Goal: Information Seeking & Learning: Find specific page/section

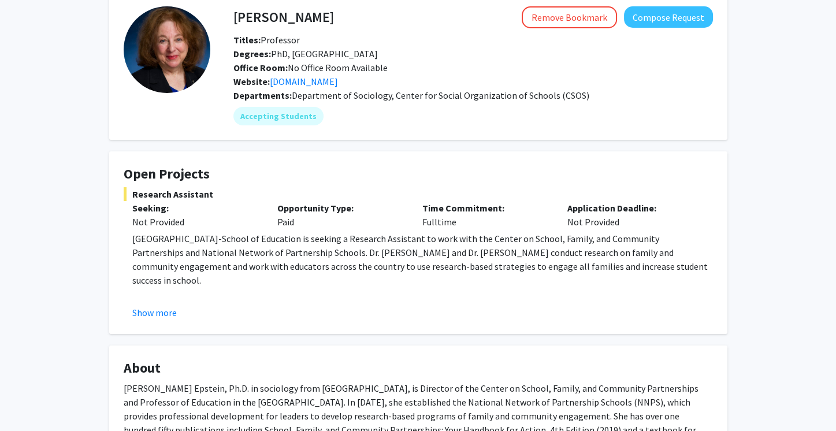
scroll to position [59, 0]
click at [161, 313] on button "Show more" at bounding box center [154, 312] width 45 height 14
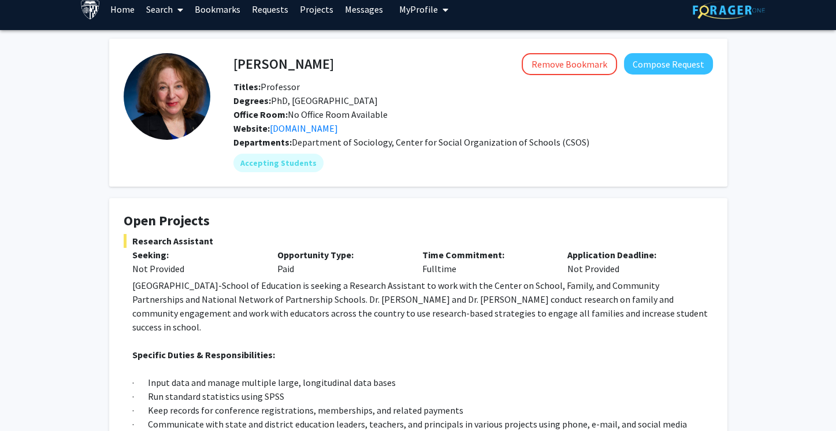
scroll to position [0, 0]
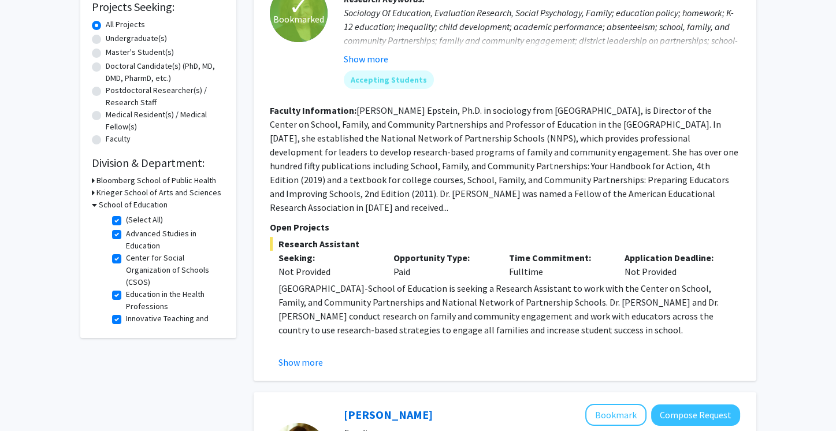
scroll to position [205, 0]
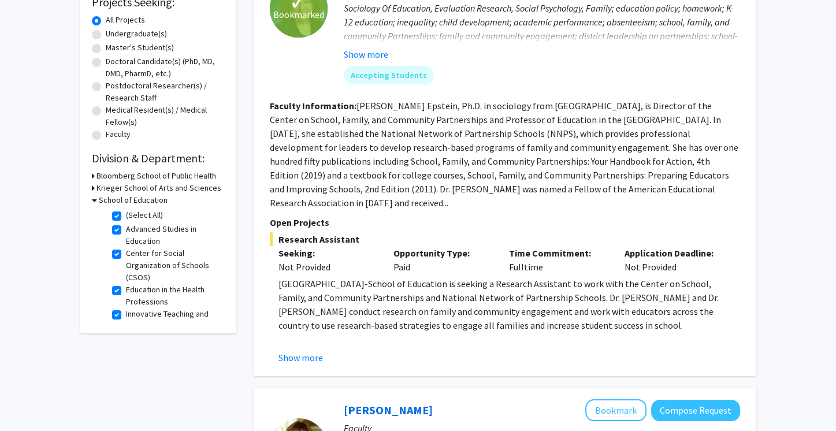
click at [126, 216] on label "(Select All)" at bounding box center [144, 215] width 37 height 12
click at [126, 216] on input "(Select All)" at bounding box center [130, 213] width 8 height 8
checkbox input "false"
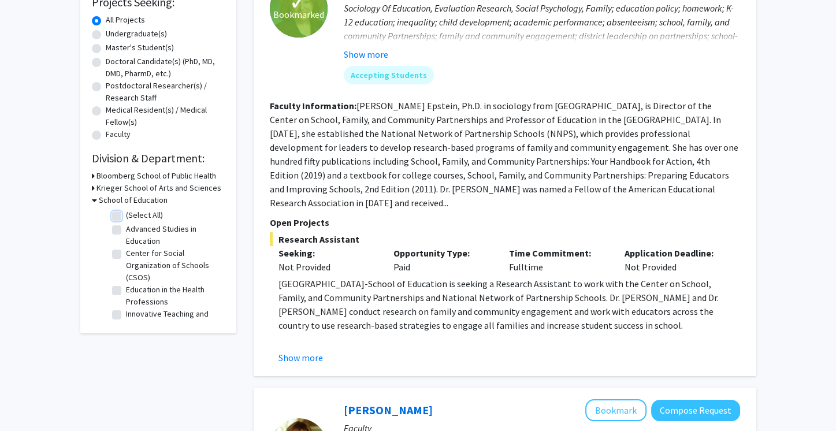
checkbox input "false"
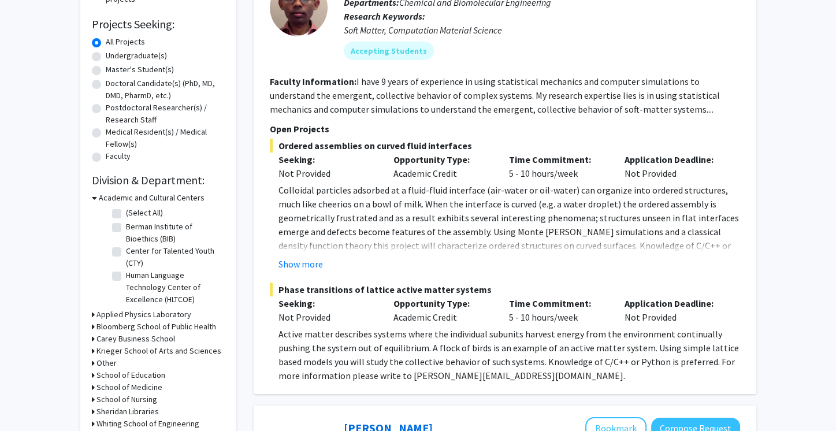
scroll to position [183, 0]
click at [186, 194] on h3 "Academic and Cultural Centers" at bounding box center [152, 197] width 106 height 12
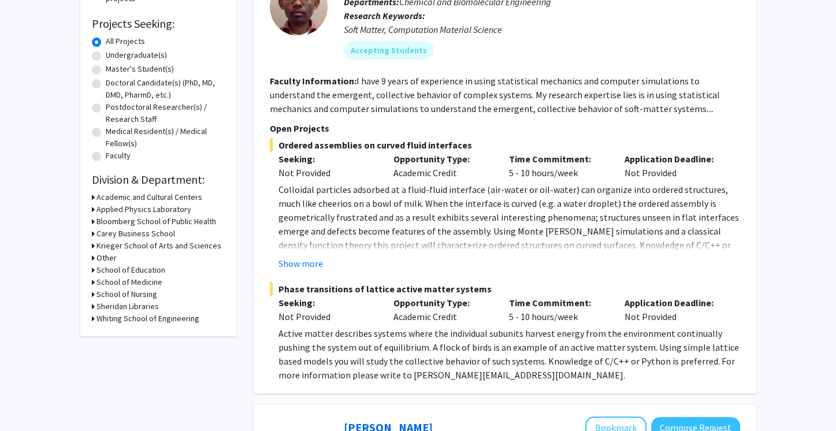
click at [156, 268] on h3 "School of Education" at bounding box center [131, 270] width 69 height 12
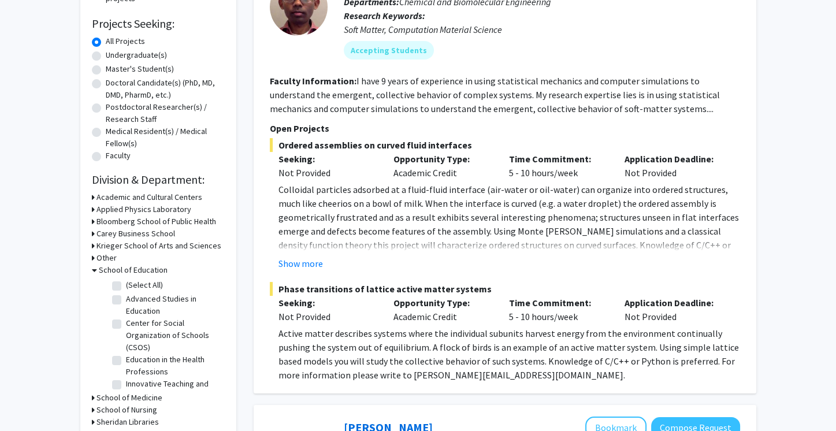
click at [126, 286] on label "(Select All)" at bounding box center [144, 285] width 37 height 12
click at [126, 286] on input "(Select All)" at bounding box center [130, 283] width 8 height 8
checkbox input "true"
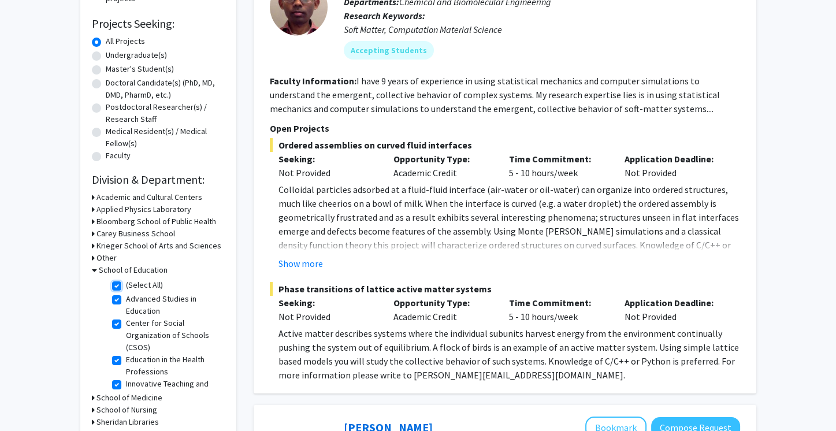
checkbox input "true"
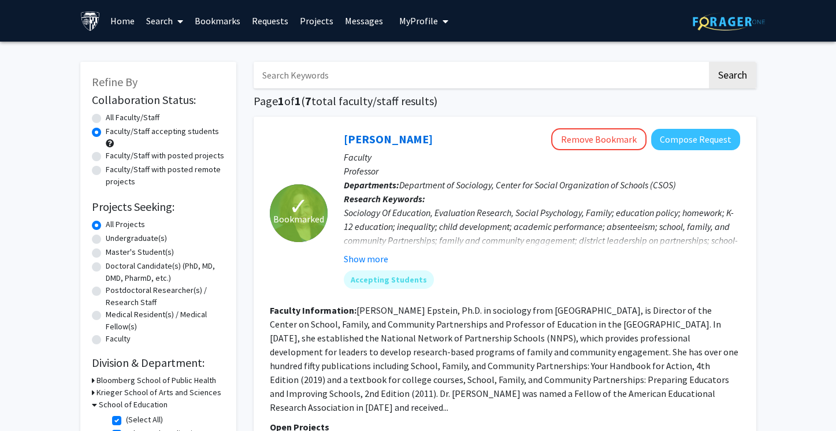
scroll to position [116, 0]
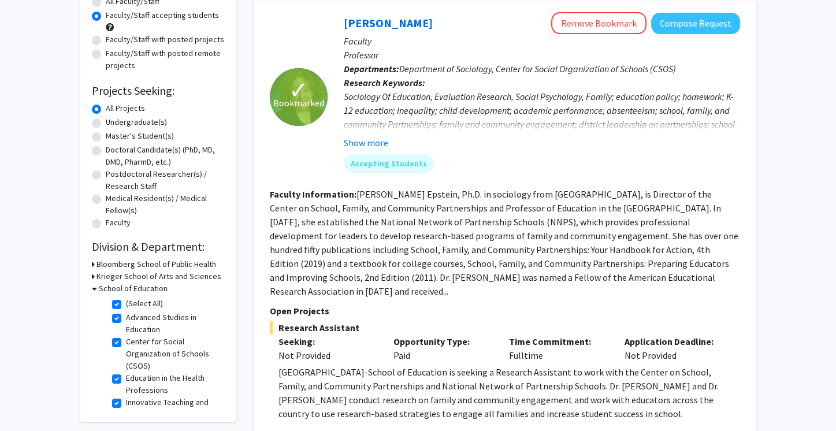
click at [165, 176] on label "Postdoctoral Researcher(s) / Research Staff" at bounding box center [165, 180] width 119 height 24
click at [113, 176] on input "Postdoctoral Researcher(s) / Research Staff" at bounding box center [110, 172] width 8 height 8
radio input "true"
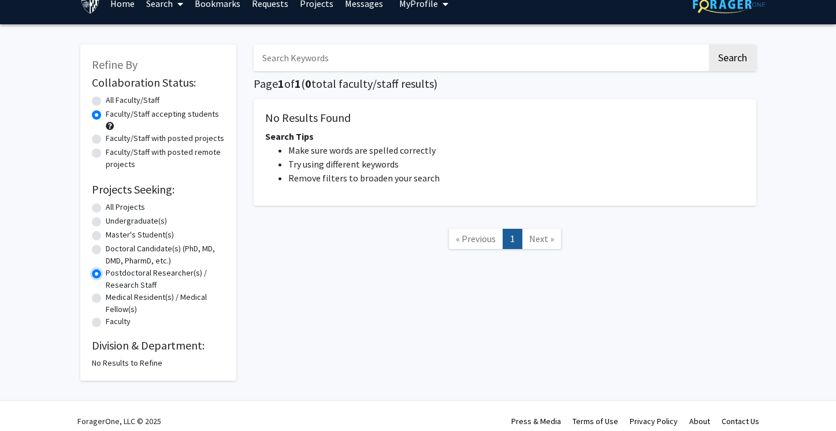
scroll to position [28, 0]
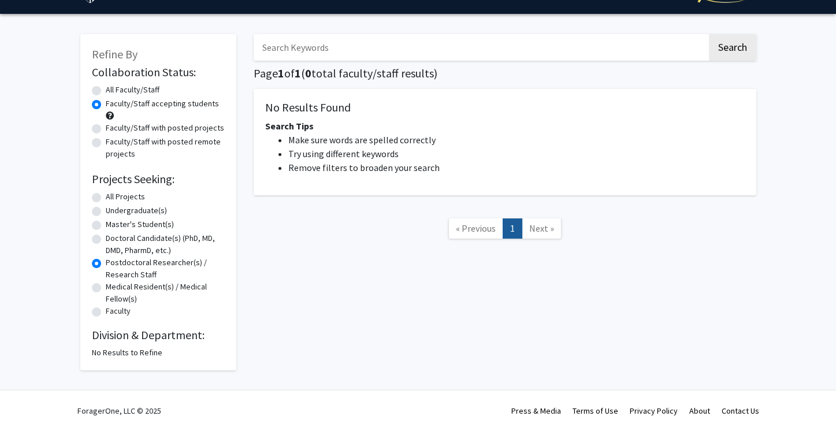
click at [157, 223] on label "Master's Student(s)" at bounding box center [140, 224] width 68 height 12
click at [113, 223] on input "Master's Student(s)" at bounding box center [110, 222] width 8 height 8
radio input "true"
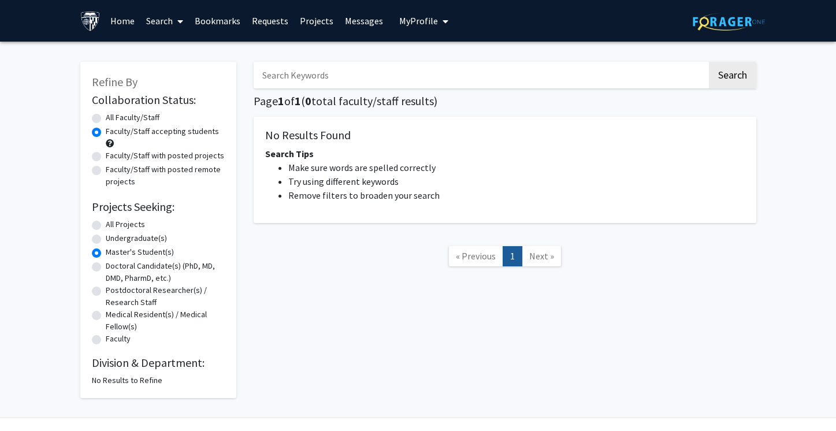
click at [135, 224] on label "All Projects" at bounding box center [125, 224] width 39 height 12
click at [113, 224] on input "All Projects" at bounding box center [110, 222] width 8 height 8
radio input "true"
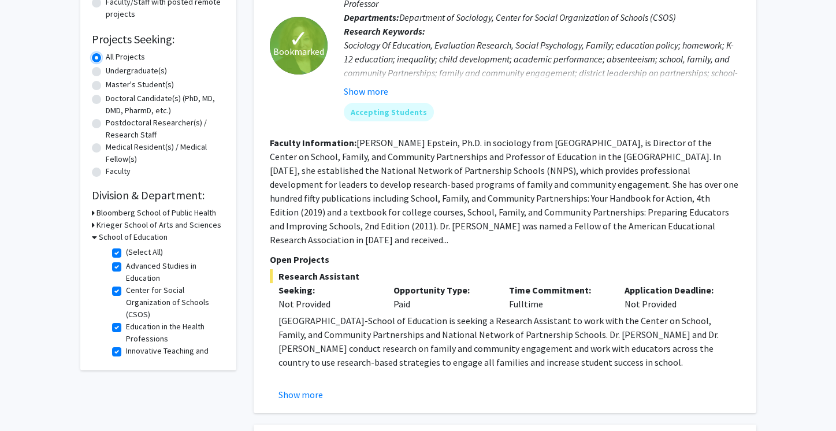
scroll to position [169, 0]
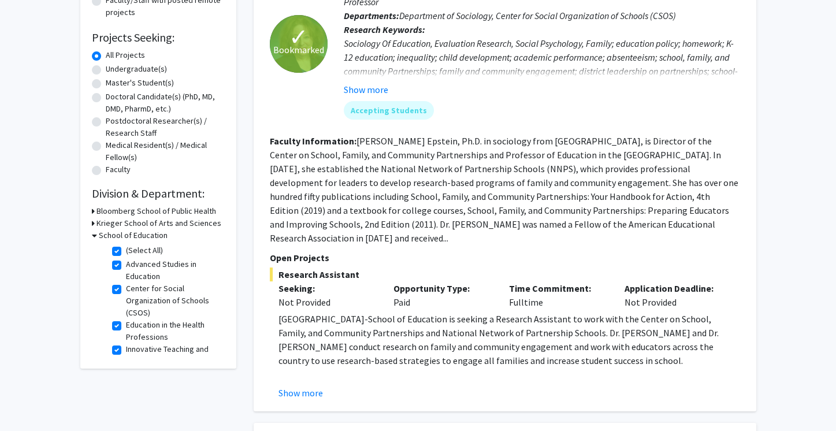
click at [194, 224] on h3 "Krieger School of Arts and Sciences" at bounding box center [159, 223] width 125 height 12
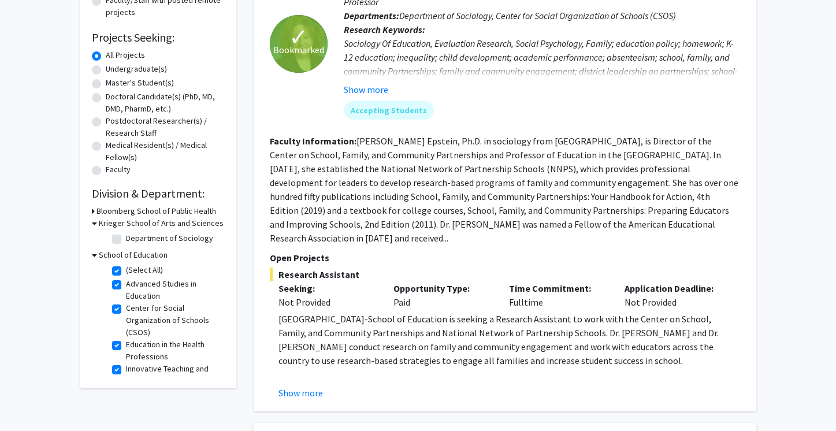
click at [183, 236] on label "Department of Sociology" at bounding box center [169, 238] width 87 height 12
click at [134, 236] on input "Department of Sociology" at bounding box center [130, 236] width 8 height 8
checkbox input "true"
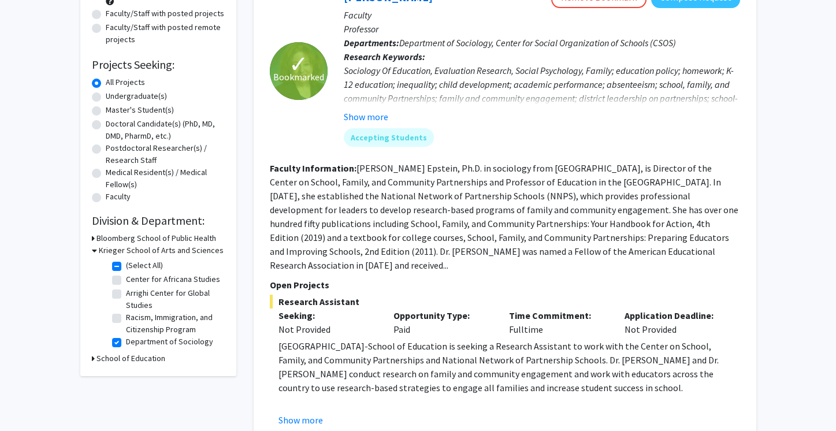
scroll to position [143, 0]
click at [118, 356] on h3 "School of Education" at bounding box center [131, 357] width 69 height 12
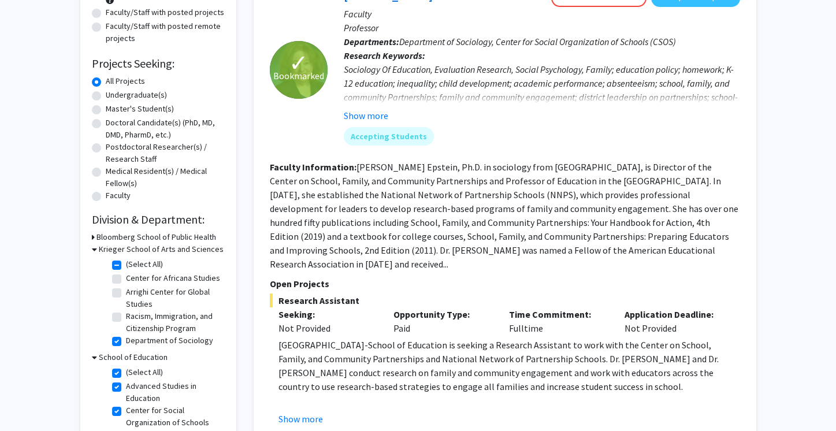
click at [126, 372] on label "(Select All)" at bounding box center [144, 372] width 37 height 12
click at [126, 372] on input "(Select All)" at bounding box center [130, 370] width 8 height 8
checkbox input "false"
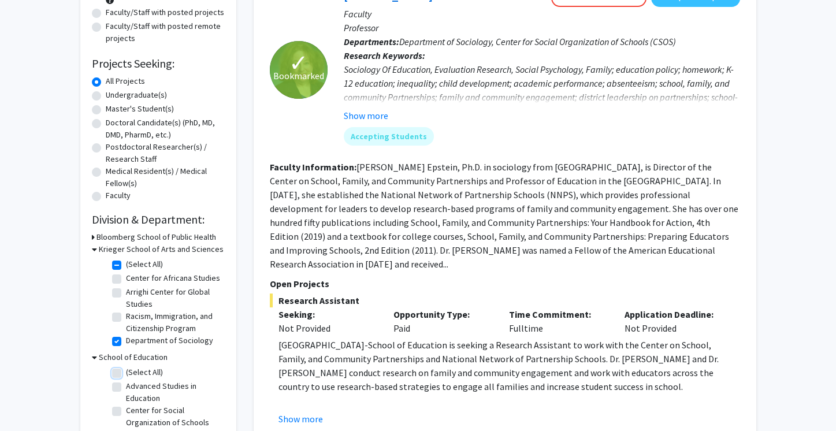
checkbox input "false"
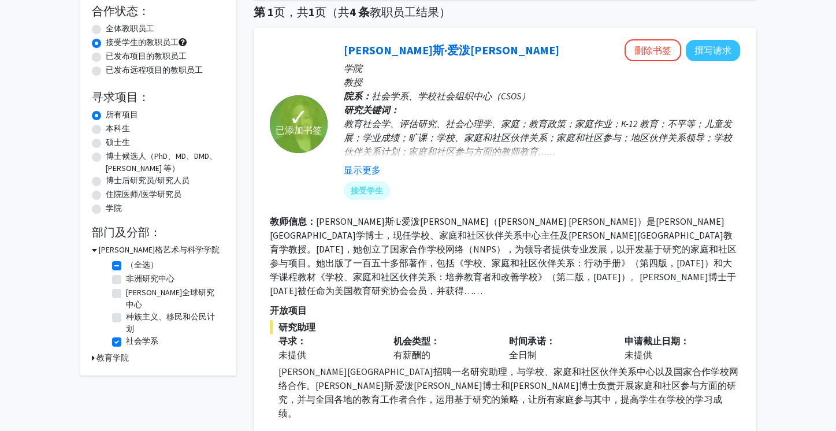
scroll to position [86, 0]
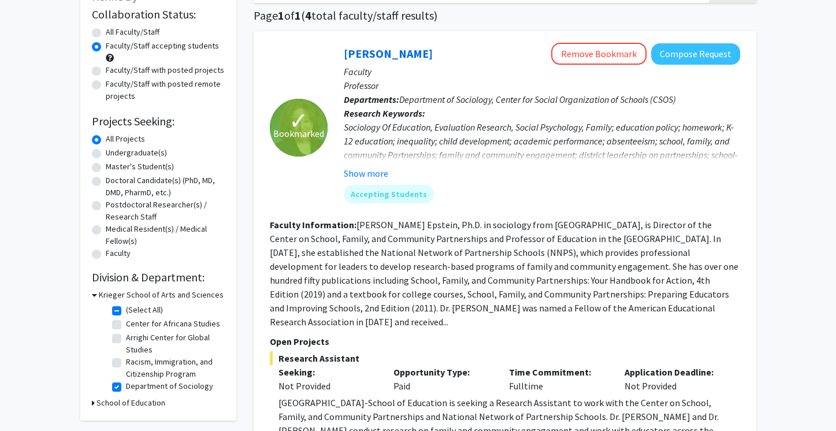
click at [126, 310] on label "(Select All)" at bounding box center [144, 310] width 37 height 12
click at [126, 310] on input "(Select All)" at bounding box center [130, 308] width 8 height 8
checkbox input "false"
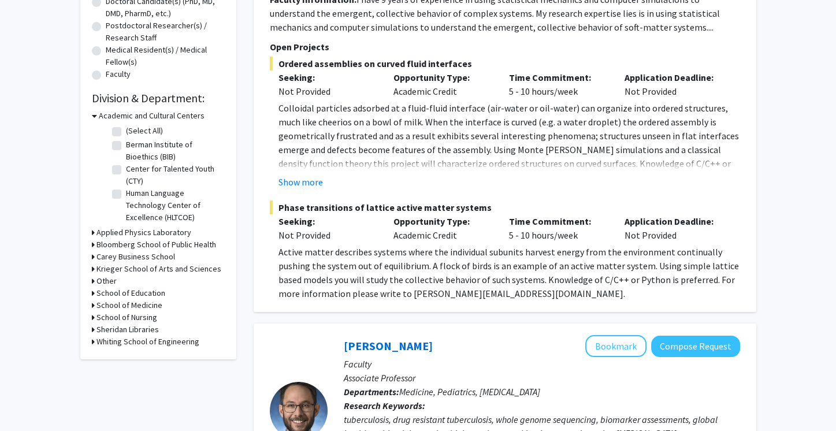
scroll to position [267, 0]
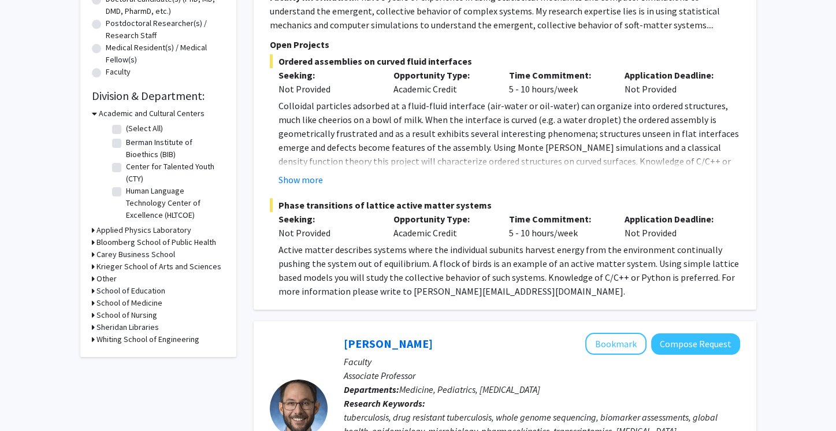
click at [147, 290] on h3 "School of Education" at bounding box center [131, 291] width 69 height 12
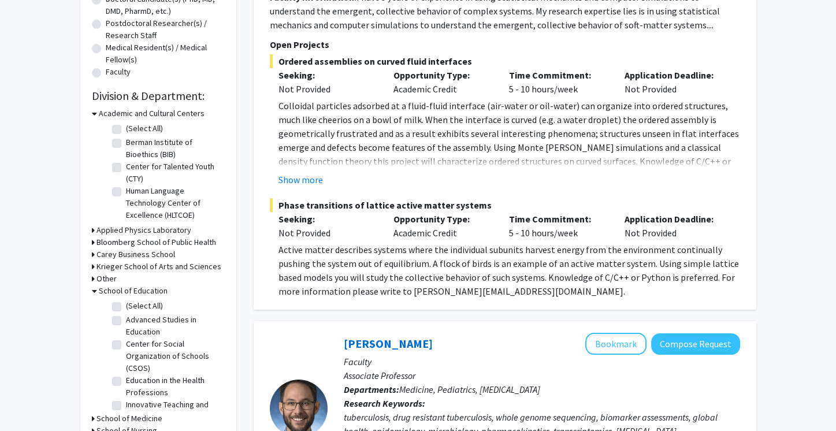
click at [147, 290] on h3 "School of Education" at bounding box center [133, 291] width 69 height 12
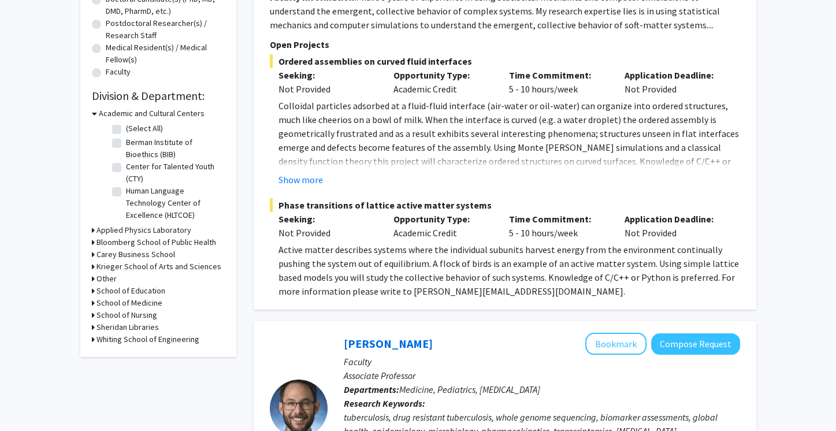
click at [143, 325] on h3 "Sheridan Libraries" at bounding box center [128, 327] width 62 height 12
click at [143, 325] on h3 "Sheridan Libraries" at bounding box center [130, 327] width 62 height 12
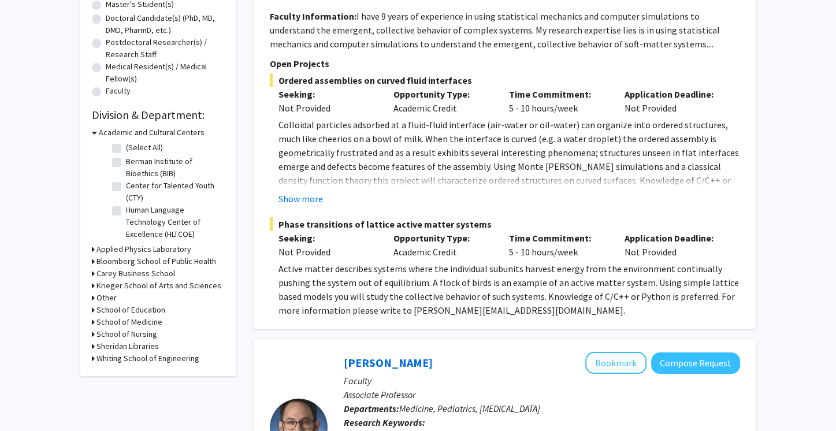
scroll to position [247, 0]
click at [158, 261] on h3 "Bloomberg School of Public Health" at bounding box center [157, 262] width 120 height 12
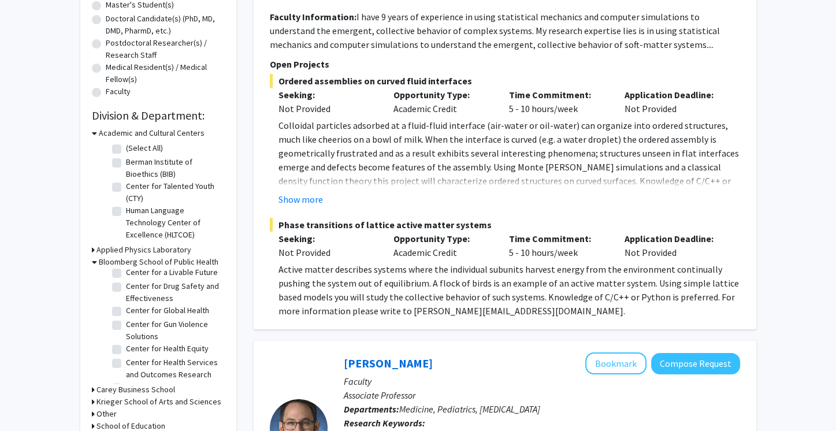
scroll to position [0, 0]
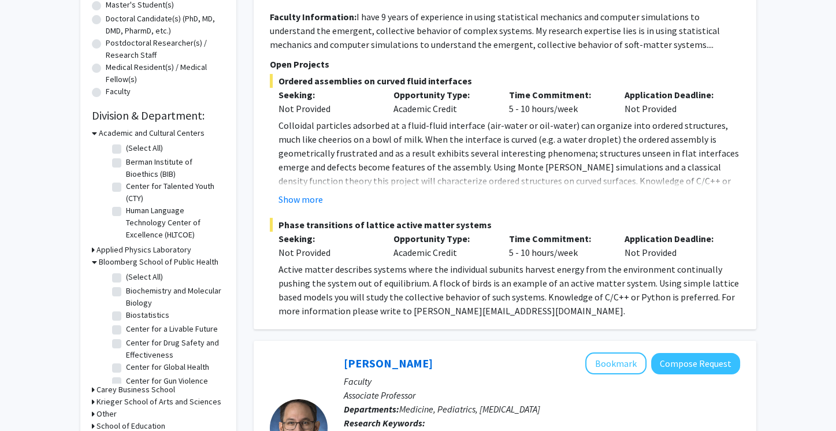
click at [150, 279] on label "(Select All)" at bounding box center [144, 277] width 37 height 12
click at [134, 279] on input "(Select All)" at bounding box center [130, 275] width 8 height 8
checkbox input "true"
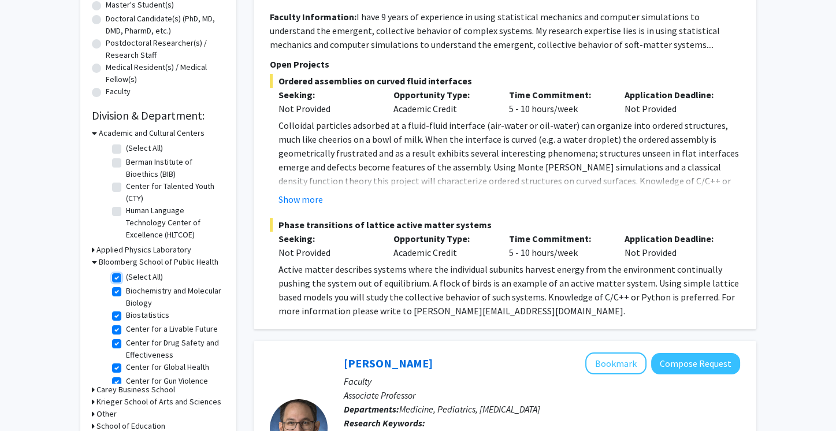
checkbox input "true"
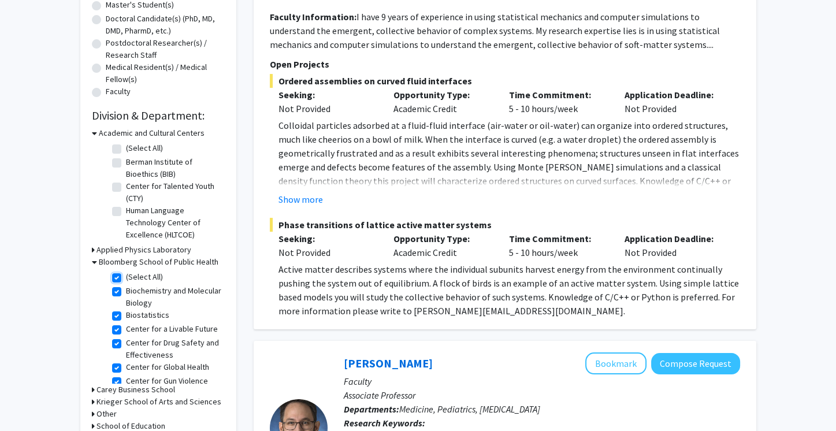
checkbox input "true"
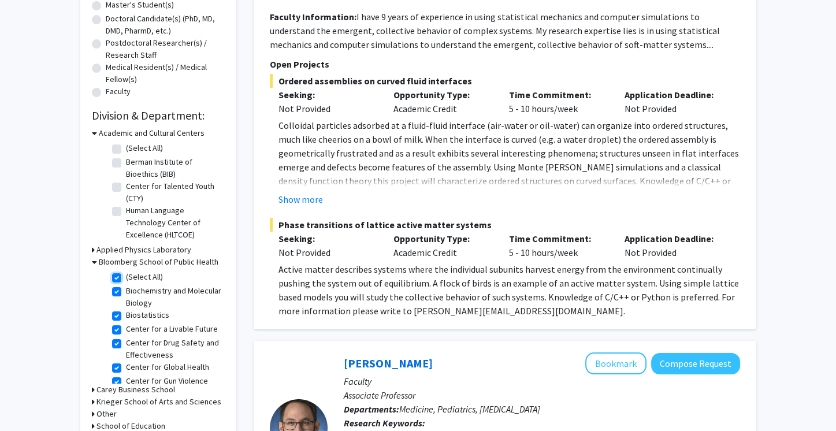
checkbox input "true"
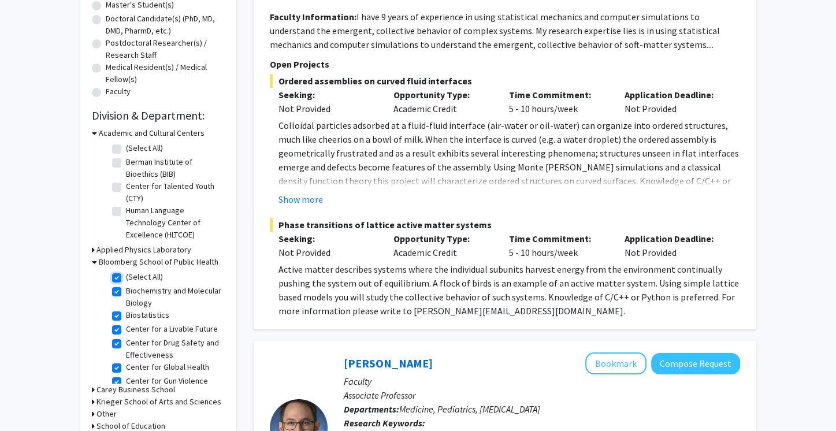
checkbox input "true"
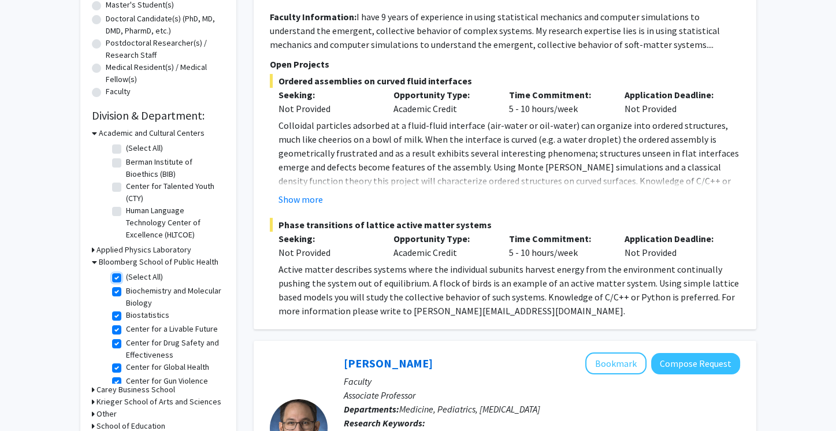
checkbox input "true"
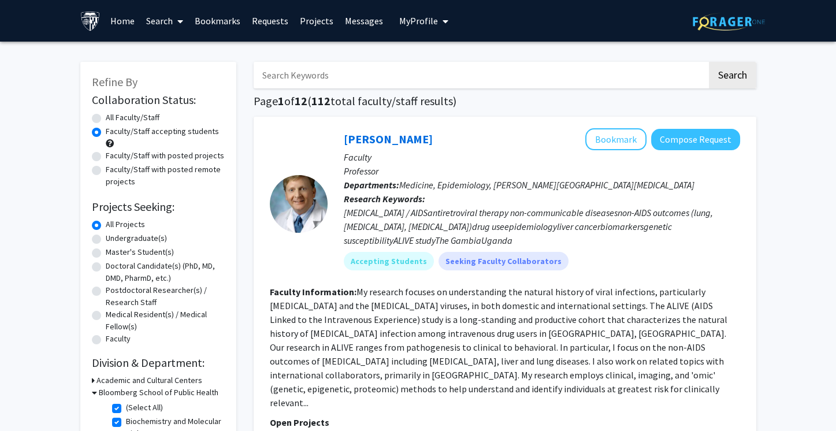
scroll to position [232, 0]
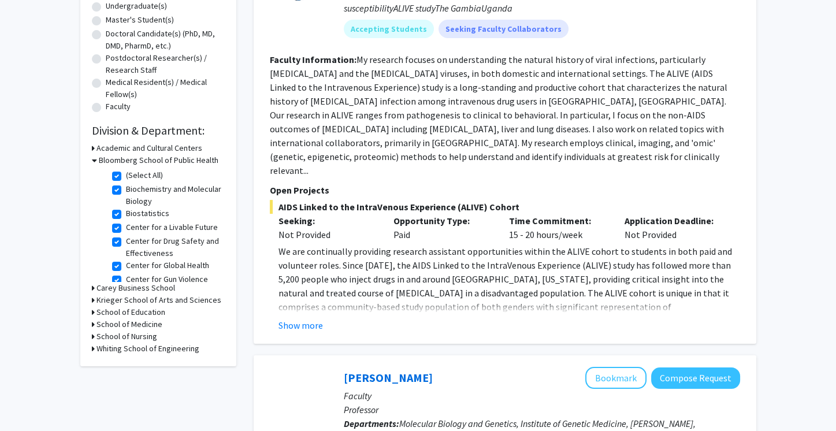
click at [186, 149] on h3 "Academic and Cultural Centers" at bounding box center [150, 148] width 106 height 12
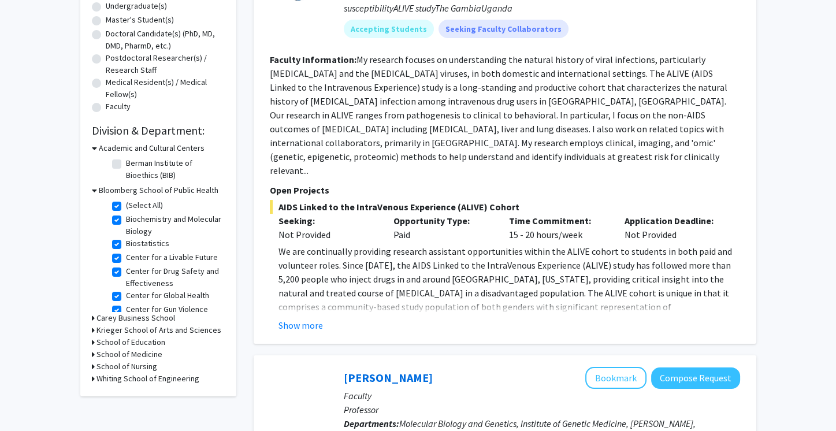
click at [186, 149] on h3 "Academic and Cultural Centers" at bounding box center [152, 148] width 106 height 12
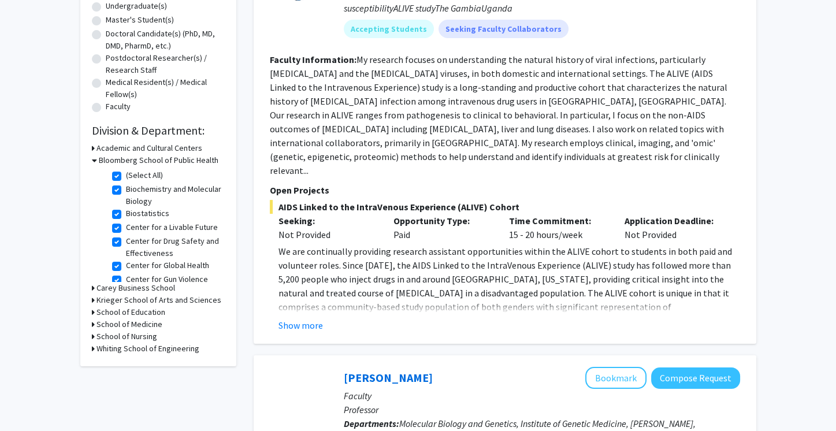
click at [197, 301] on h3 "Krieger School of Arts and Sciences" at bounding box center [159, 300] width 125 height 12
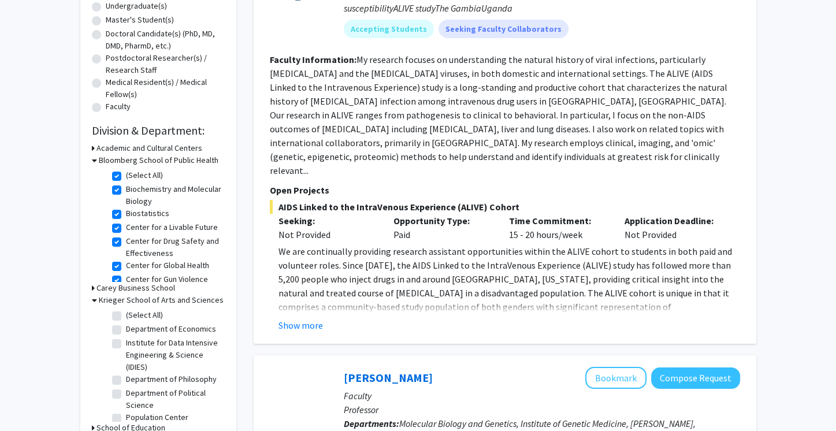
click at [197, 301] on h3 "Krieger School of Arts and Sciences" at bounding box center [161, 300] width 125 height 12
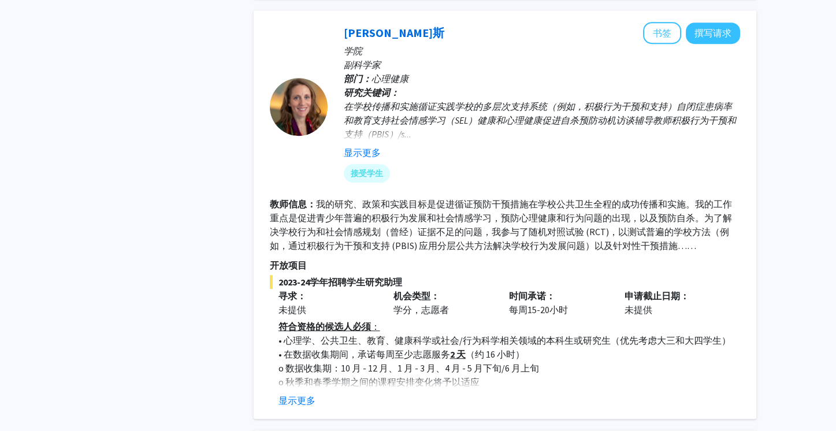
scroll to position [968, 0]
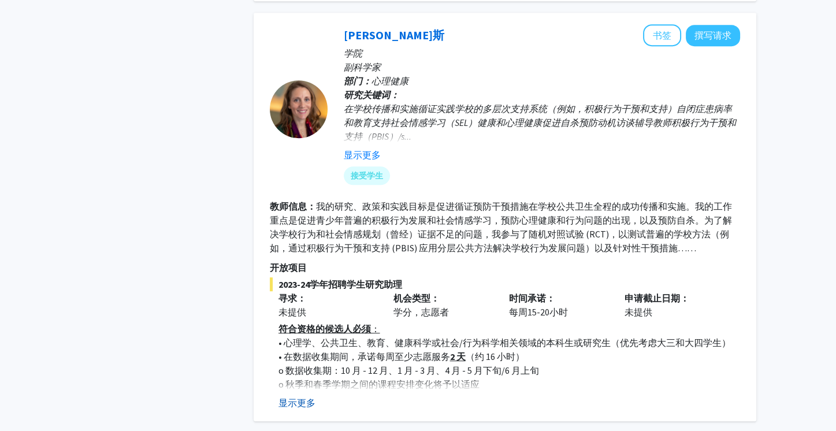
click at [295, 403] on font "显示更多" at bounding box center [297, 403] width 37 height 12
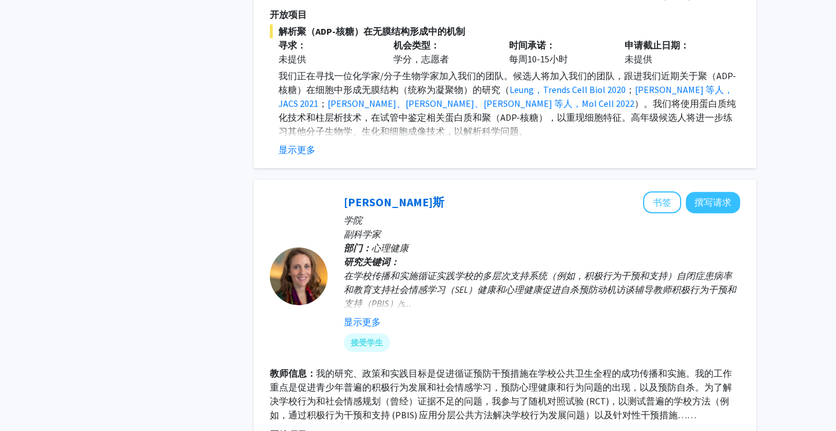
scroll to position [788, 0]
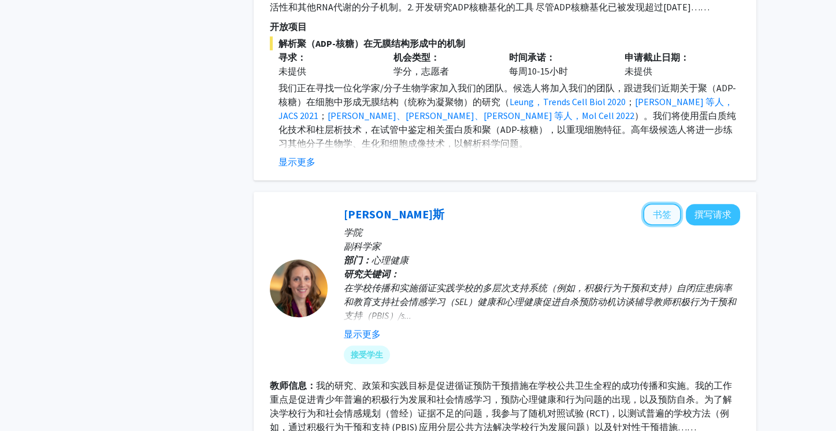
click at [655, 214] on font "书签" at bounding box center [662, 215] width 18 height 12
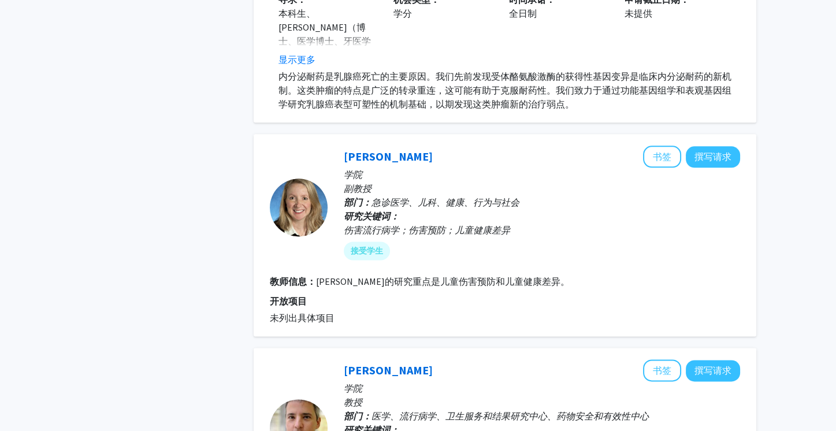
scroll to position [1984, 0]
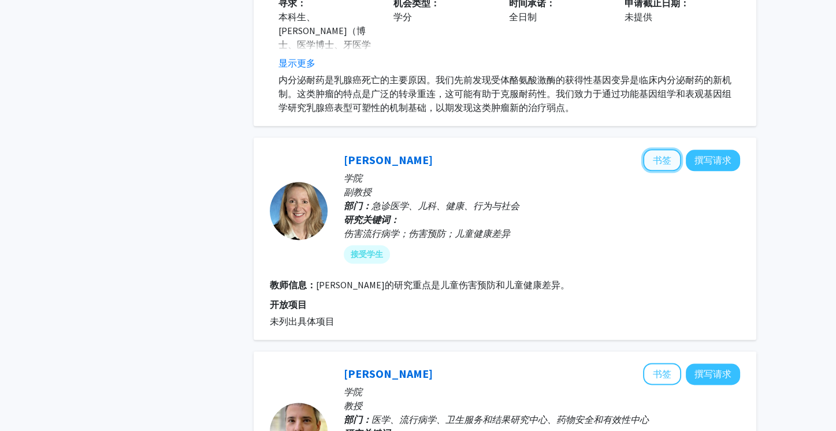
click at [658, 162] on font "书签" at bounding box center [662, 160] width 18 height 12
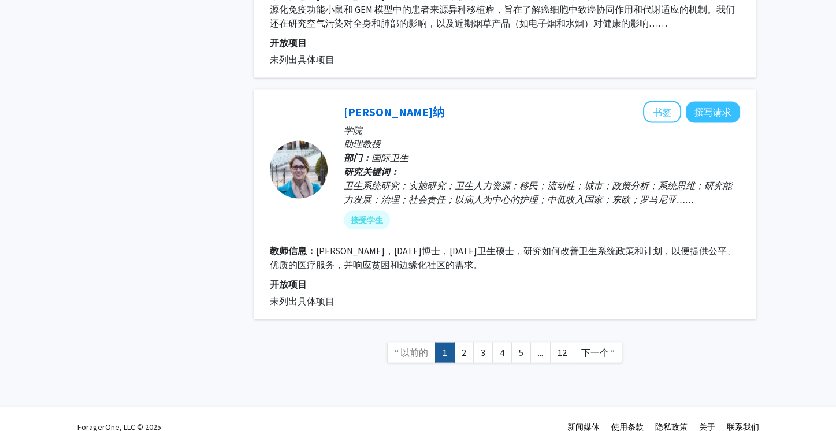
scroll to position [3268, 0]
click at [603, 349] on font "下一个 ”" at bounding box center [598, 352] width 34 height 12
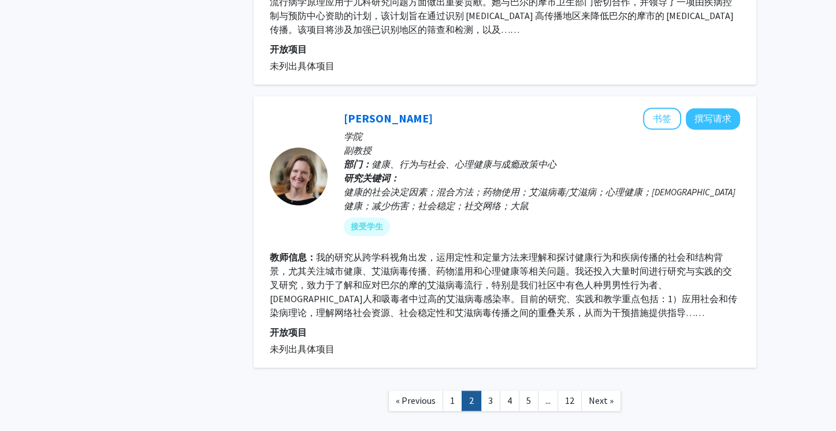
scroll to position [2473, 0]
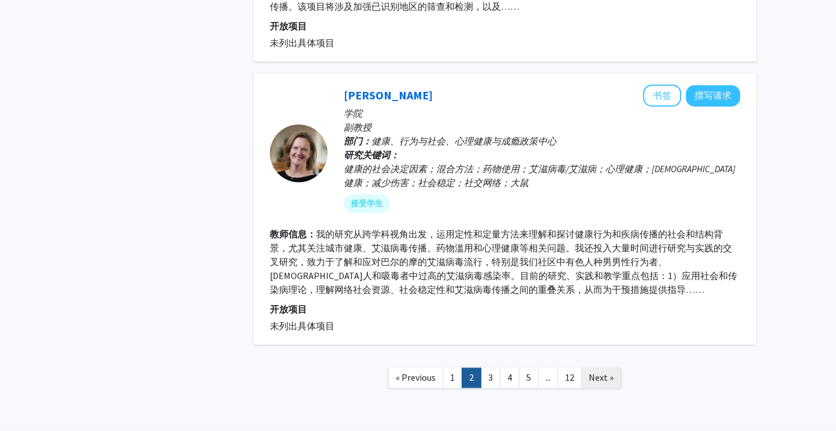
click at [613, 368] on link "Next »" at bounding box center [601, 378] width 40 height 20
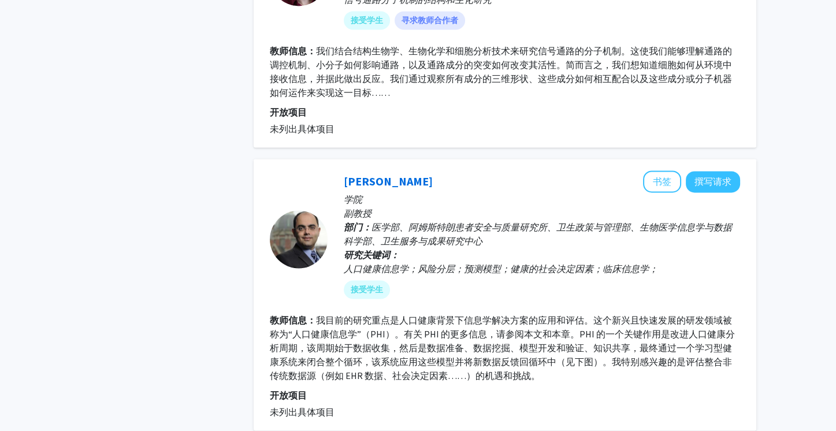
scroll to position [2538, 0]
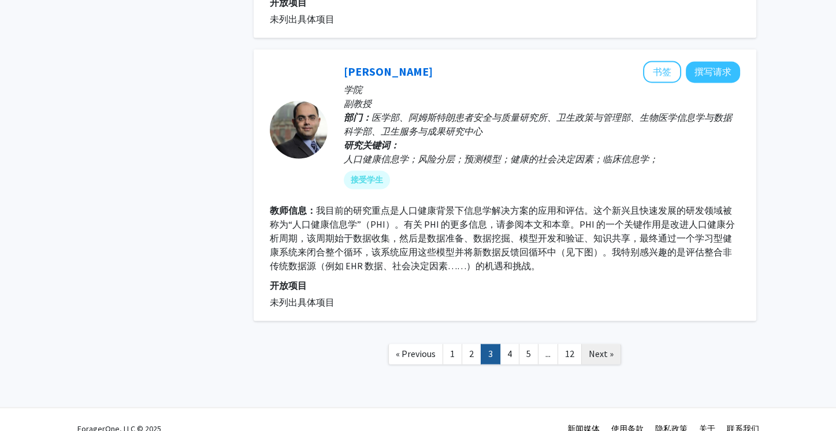
click at [595, 344] on link "Next »" at bounding box center [601, 354] width 40 height 20
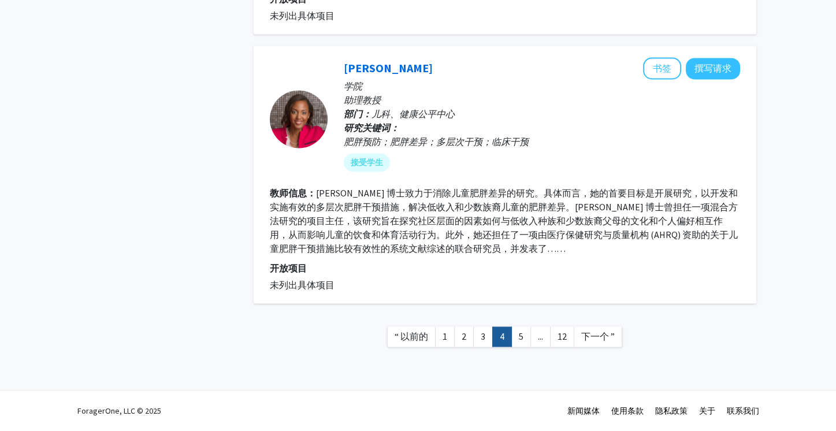
scroll to position [2464, 0]
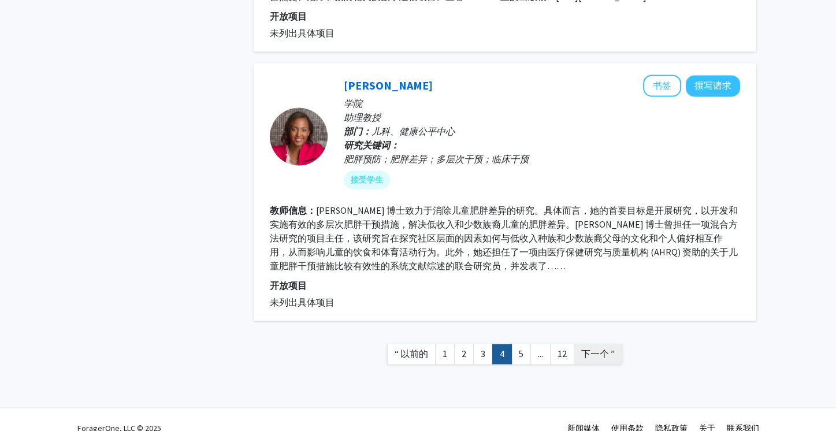
click at [591, 348] on font "下一个 ”" at bounding box center [598, 354] width 34 height 12
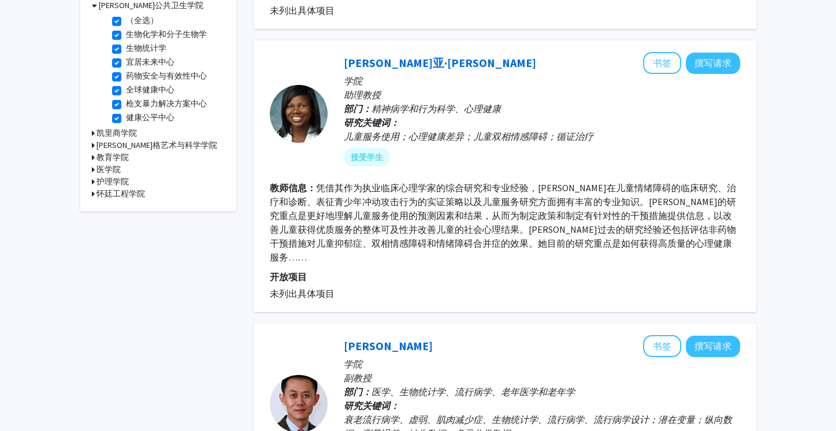
scroll to position [305, 0]
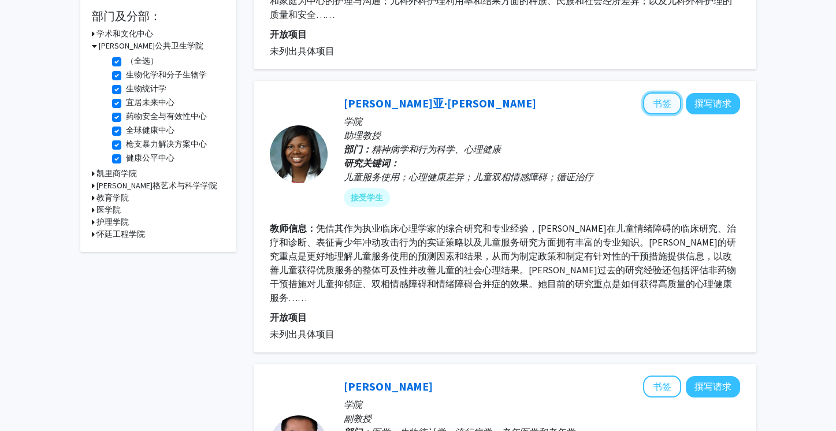
click at [663, 98] on font "书签" at bounding box center [662, 104] width 18 height 12
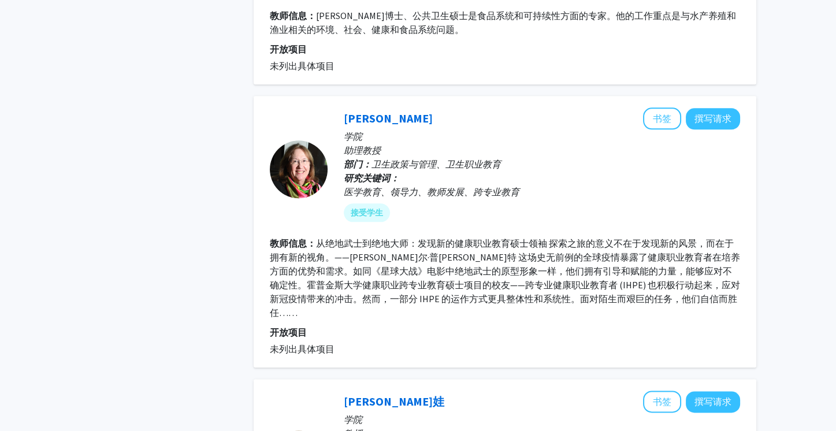
scroll to position [1824, 0]
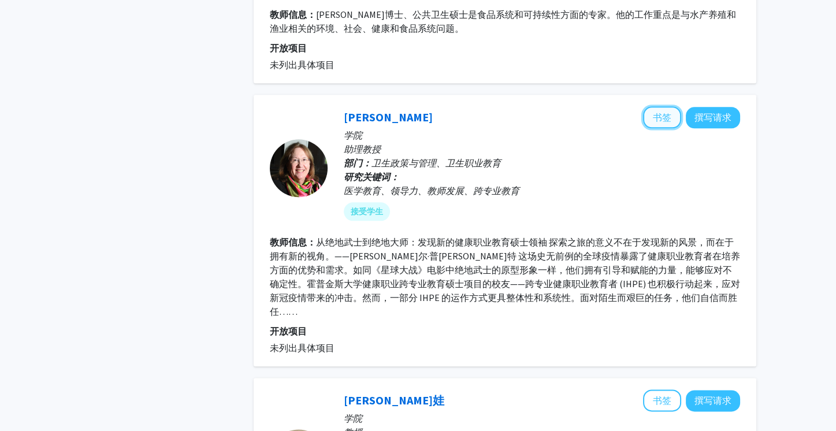
click at [657, 112] on font "书签" at bounding box center [662, 118] width 18 height 12
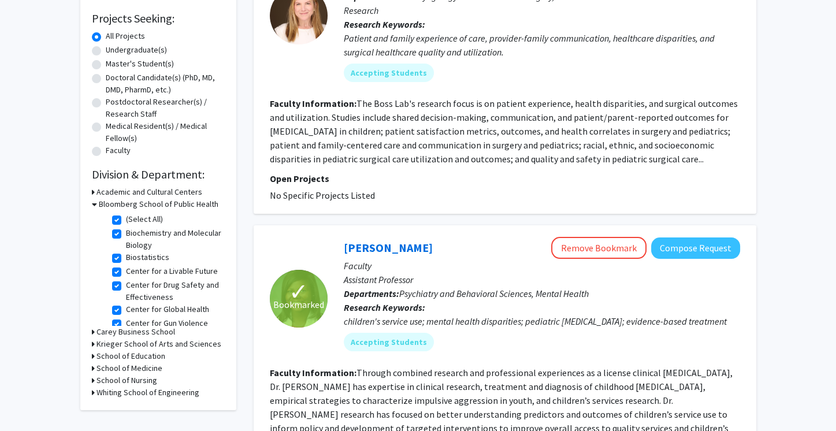
scroll to position [191, 0]
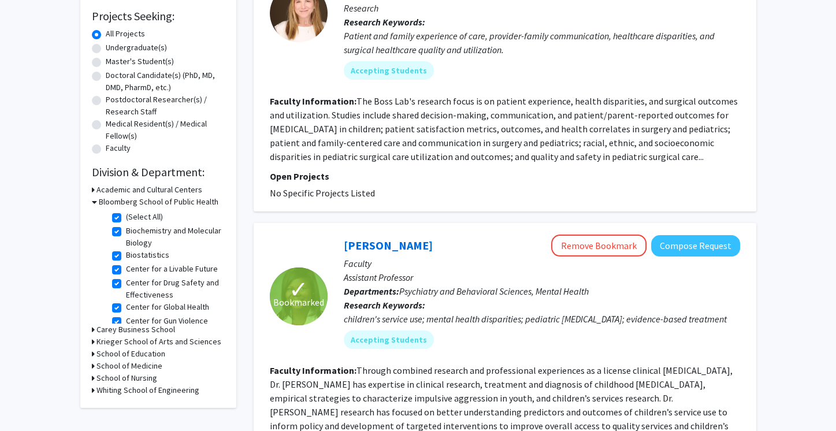
click at [160, 223] on fg-checkbox "(Select All) (Select All)" at bounding box center [167, 218] width 110 height 14
click at [152, 232] on label "Biochemistry and Molecular Biology" at bounding box center [174, 237] width 96 height 24
click at [134, 232] on input "Biochemistry and Molecular Biology" at bounding box center [130, 229] width 8 height 8
checkbox input "false"
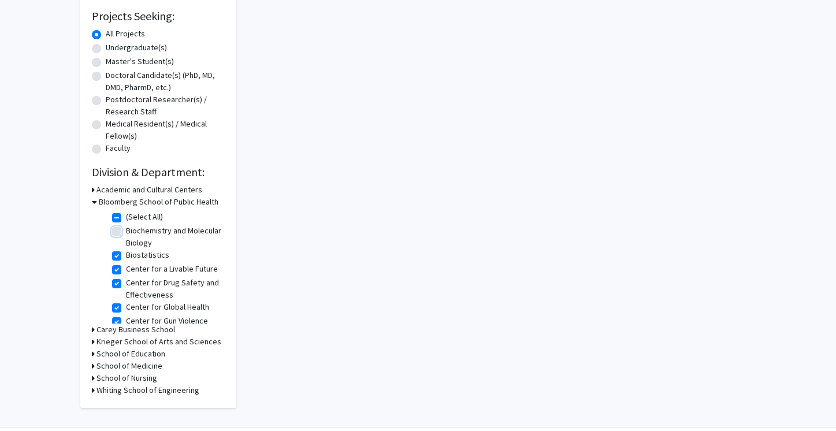
checkbox input "true"
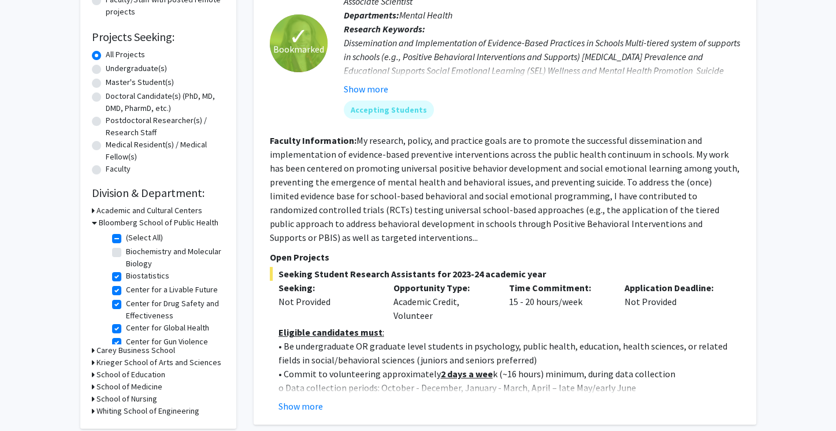
scroll to position [171, 0]
click at [153, 272] on label "Biostatistics" at bounding box center [147, 275] width 43 height 12
click at [134, 272] on input "Biostatistics" at bounding box center [130, 273] width 8 height 8
checkbox input "false"
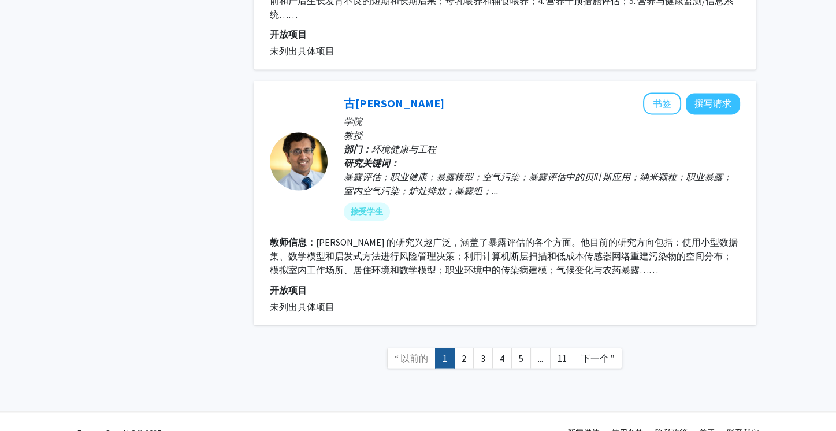
scroll to position [2664, 0]
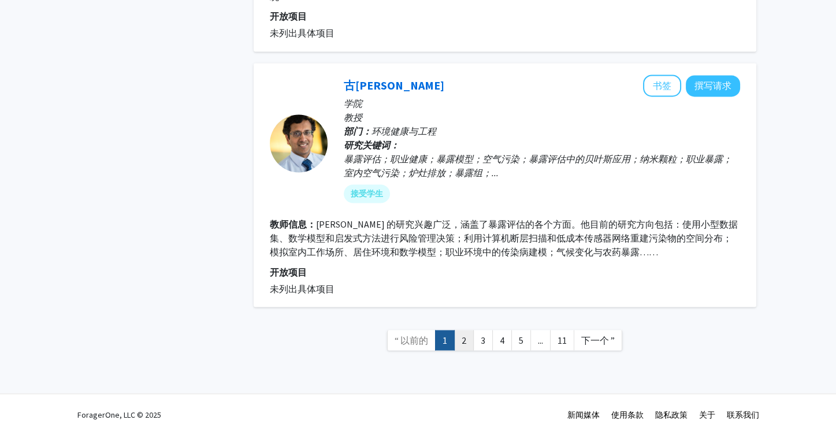
click at [462, 346] on link "2" at bounding box center [464, 340] width 20 height 20
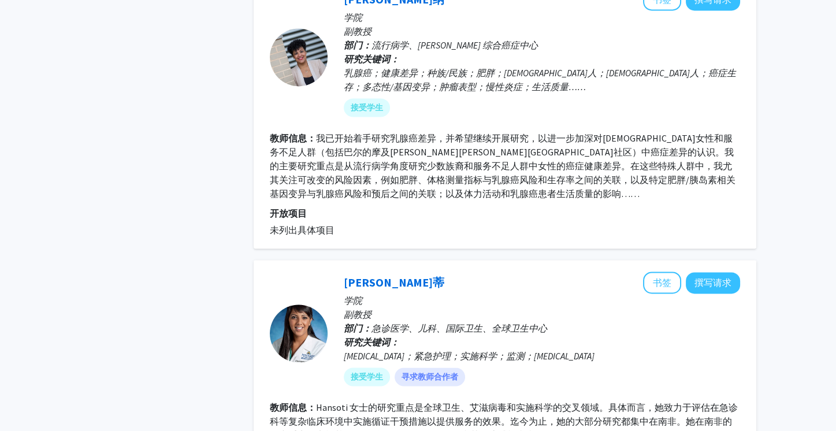
scroll to position [2441, 0]
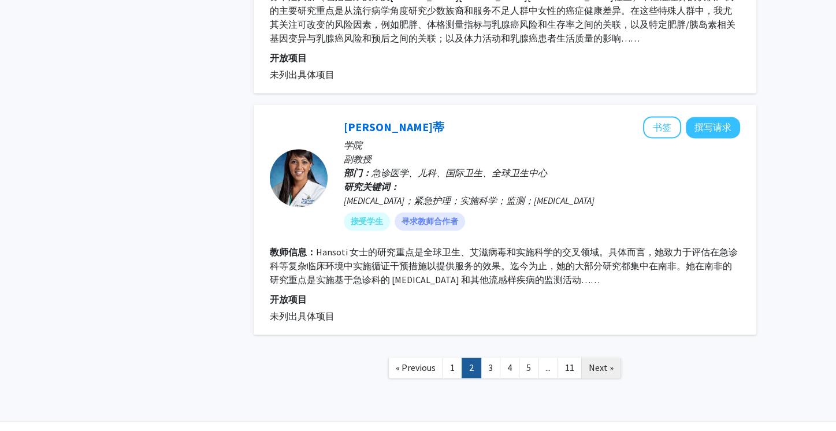
click at [617, 358] on link "Next »" at bounding box center [601, 368] width 40 height 20
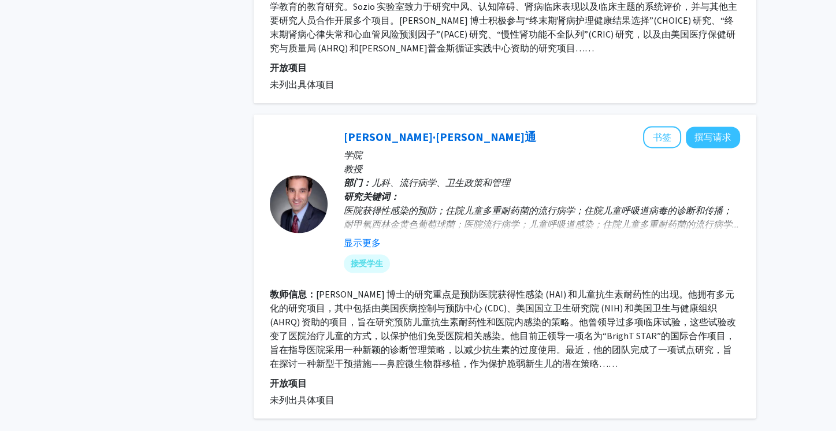
scroll to position [2593, 0]
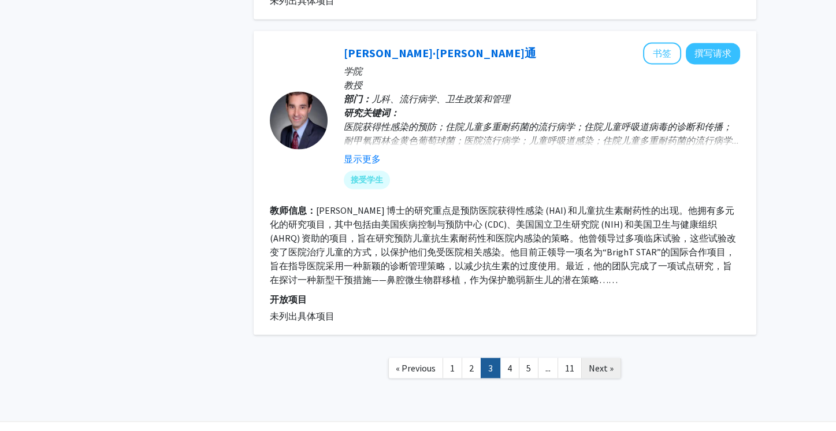
click at [601, 358] on link "Next »" at bounding box center [601, 368] width 40 height 20
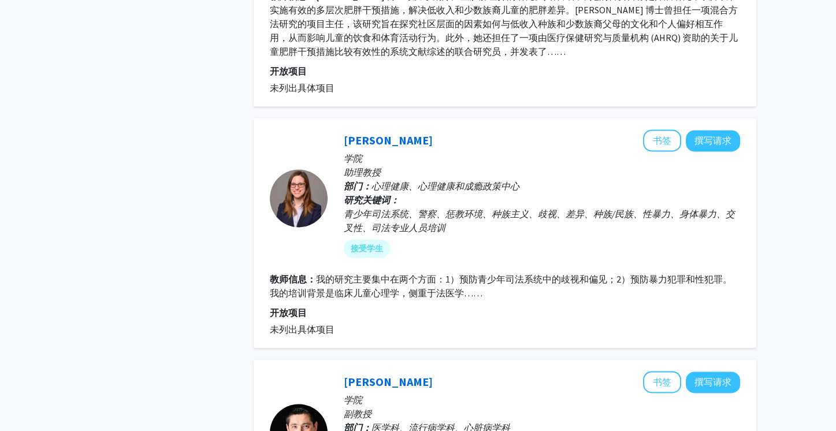
scroll to position [2154, 0]
click at [663, 135] on font "书签" at bounding box center [662, 141] width 18 height 12
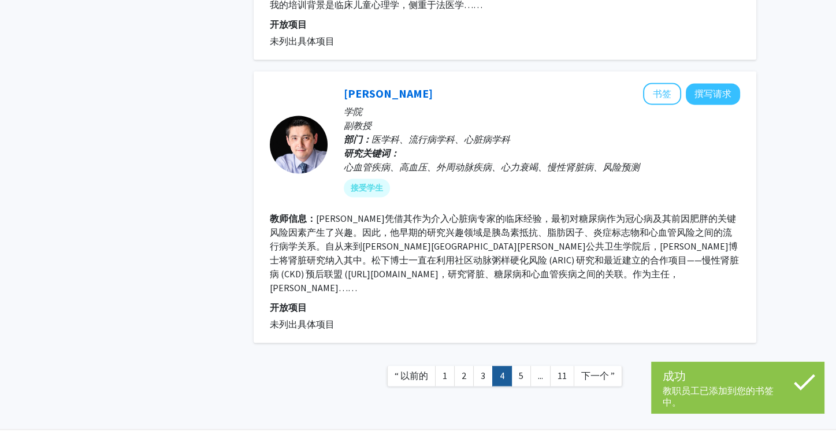
scroll to position [2443, 0]
click at [612, 369] on font "下一个 ”" at bounding box center [598, 375] width 34 height 12
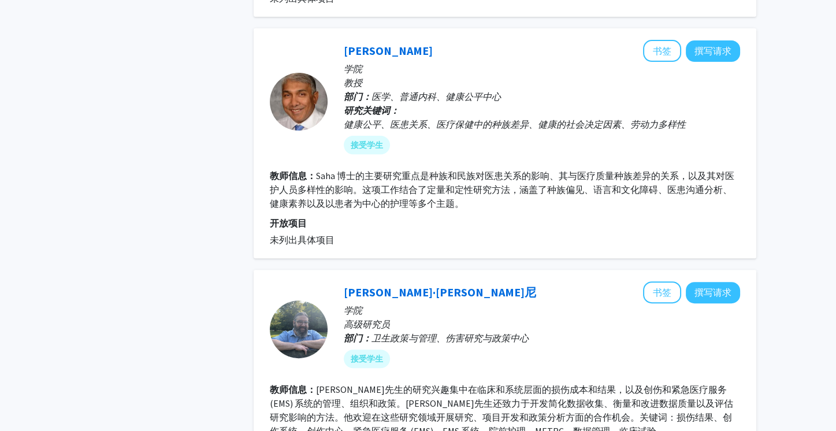
scroll to position [544, 0]
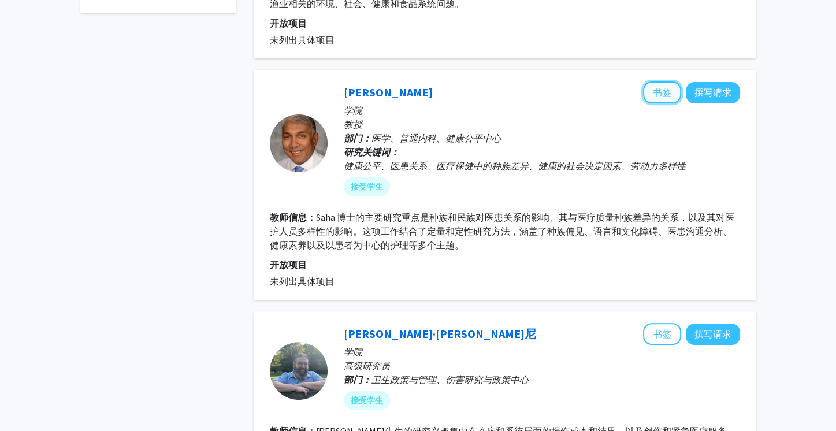
click at [673, 100] on button "书签" at bounding box center [662, 92] width 38 height 22
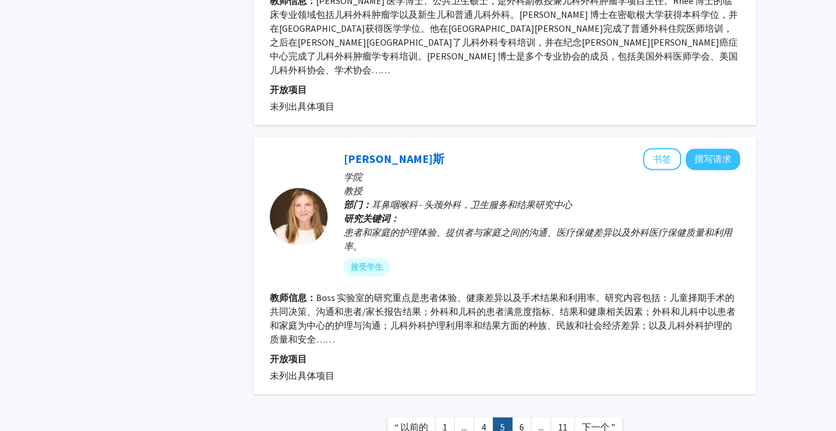
scroll to position [2237, 0]
click at [674, 149] on button "书签" at bounding box center [662, 160] width 38 height 22
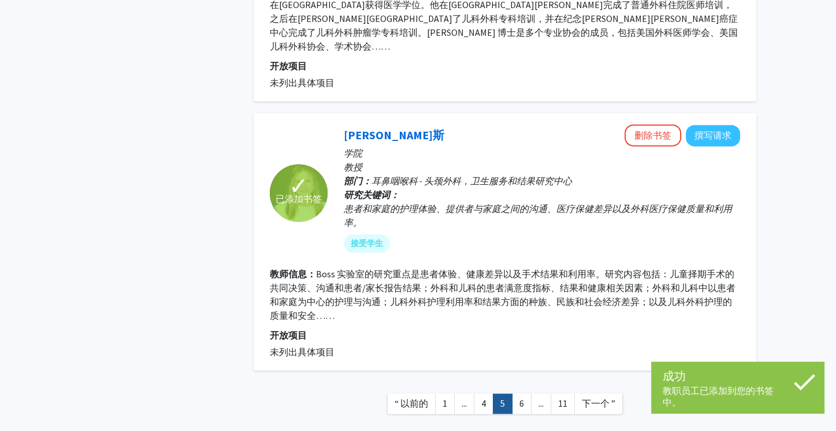
scroll to position [2262, 0]
click at [602, 397] on font "下一个 ”" at bounding box center [599, 403] width 34 height 12
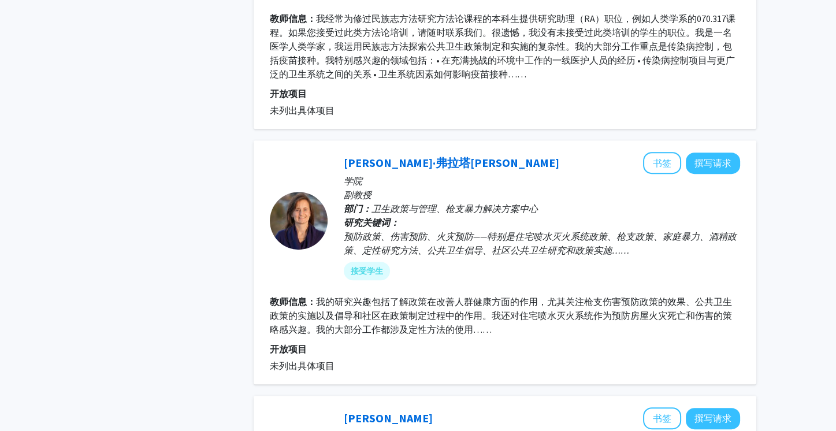
scroll to position [801, 0]
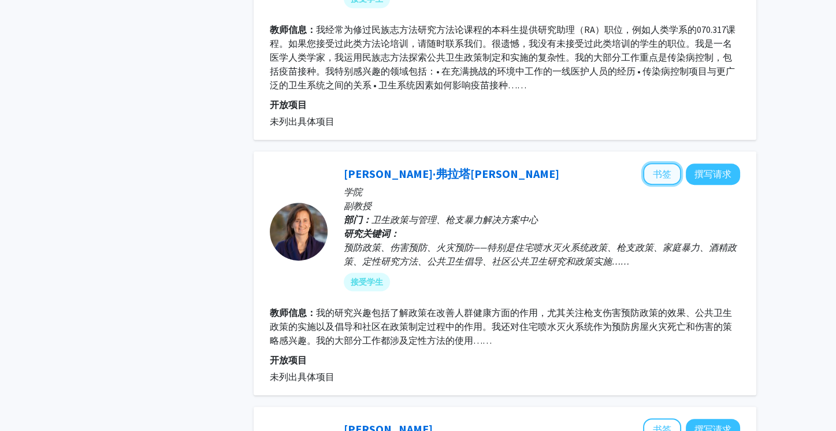
click at [654, 176] on font "书签" at bounding box center [662, 174] width 18 height 12
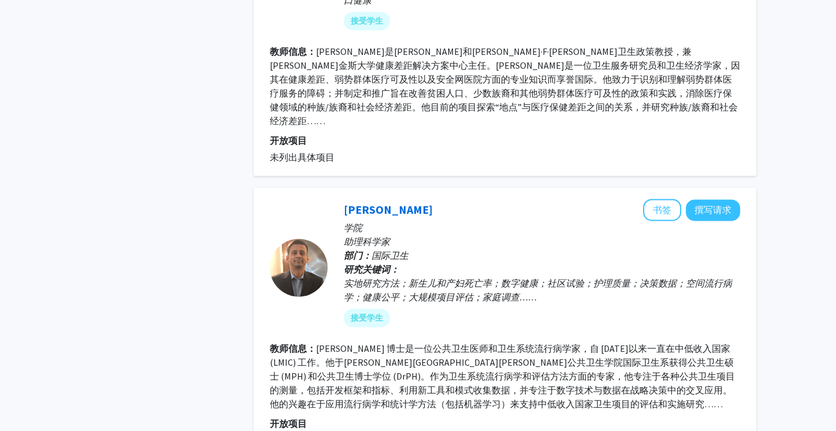
scroll to position [2496, 0]
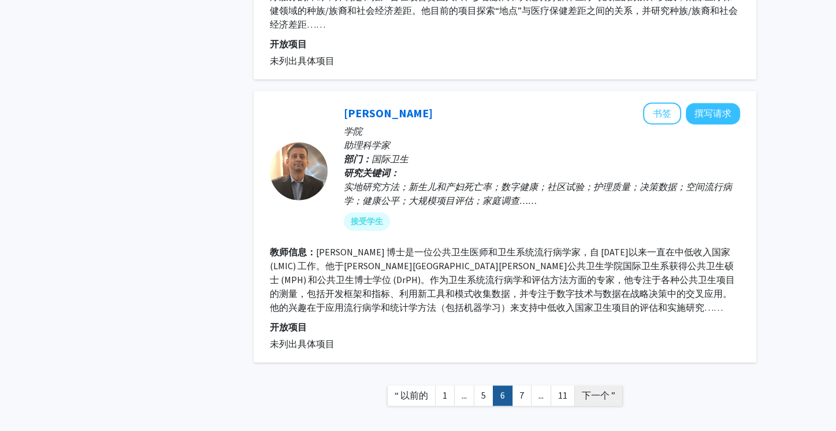
click at [599, 390] on font "下一个 ”" at bounding box center [599, 396] width 34 height 12
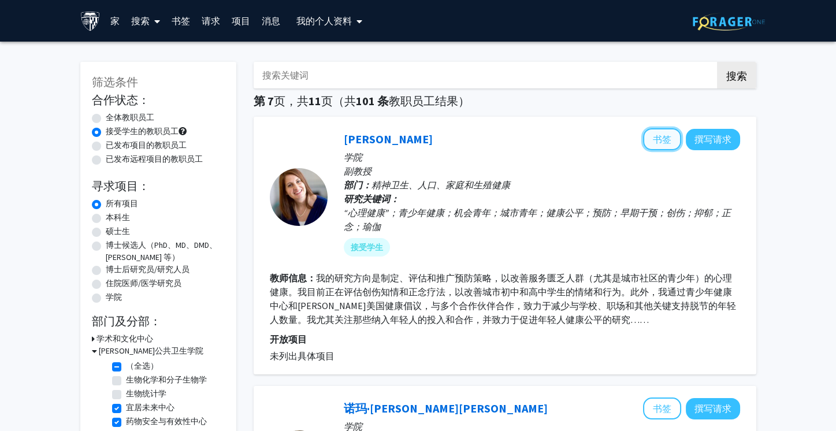
click at [650, 141] on button "书签" at bounding box center [662, 139] width 38 height 22
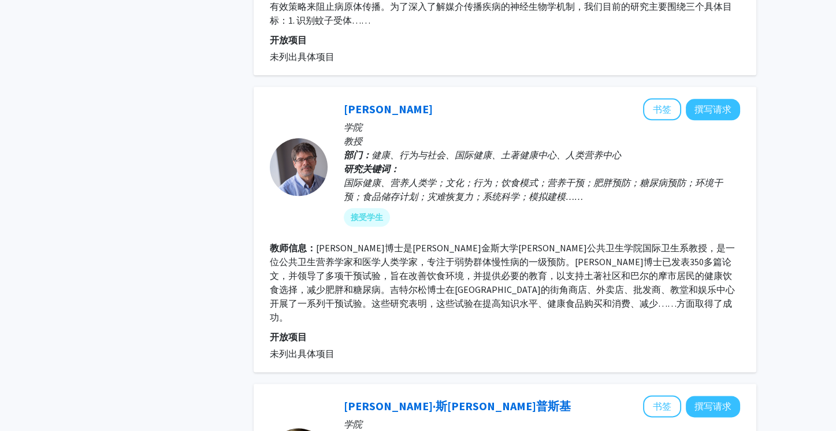
scroll to position [1985, 0]
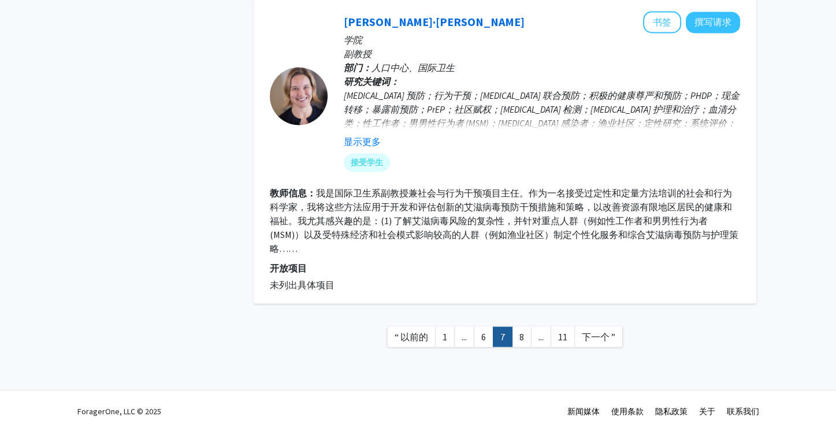
scroll to position [2566, 0]
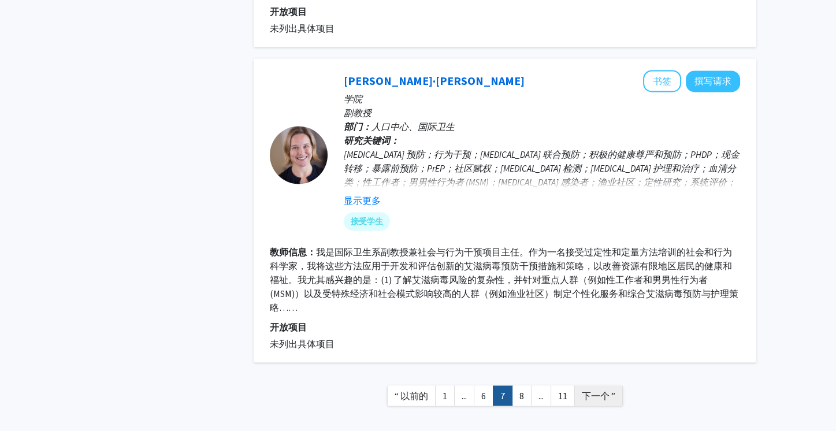
click at [603, 390] on font "下一个 ”" at bounding box center [599, 396] width 34 height 12
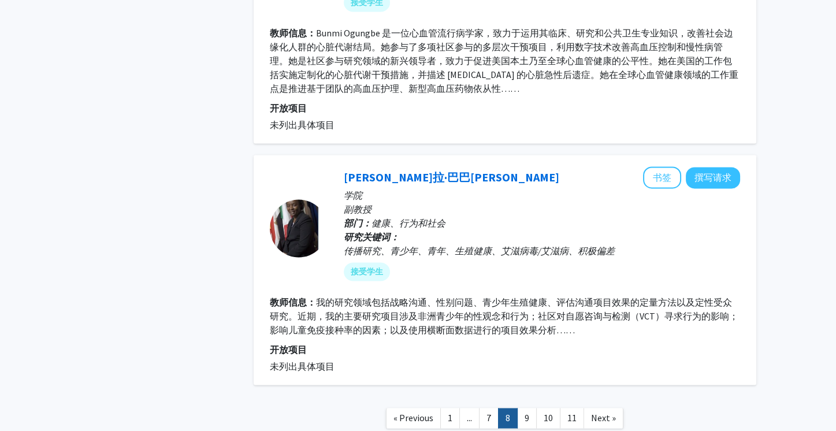
scroll to position [2457, 0]
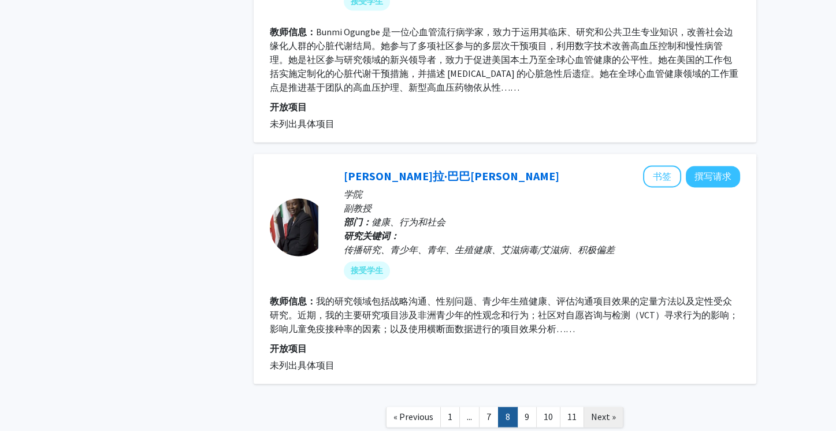
click at [598, 411] on span "Next »" at bounding box center [603, 417] width 25 height 12
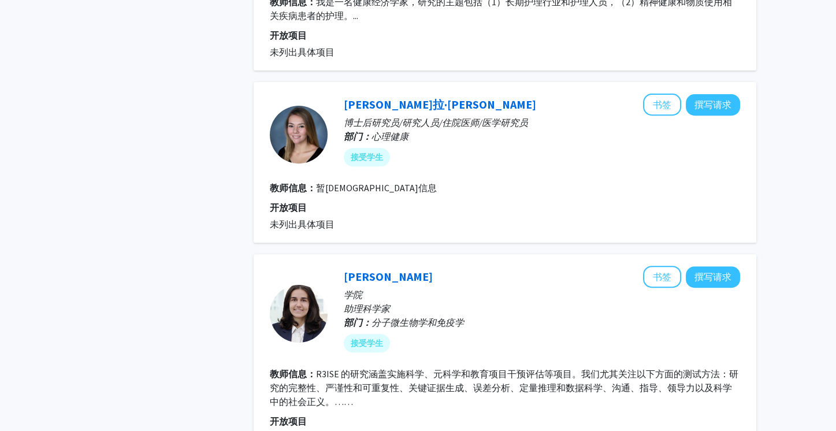
scroll to position [622, 0]
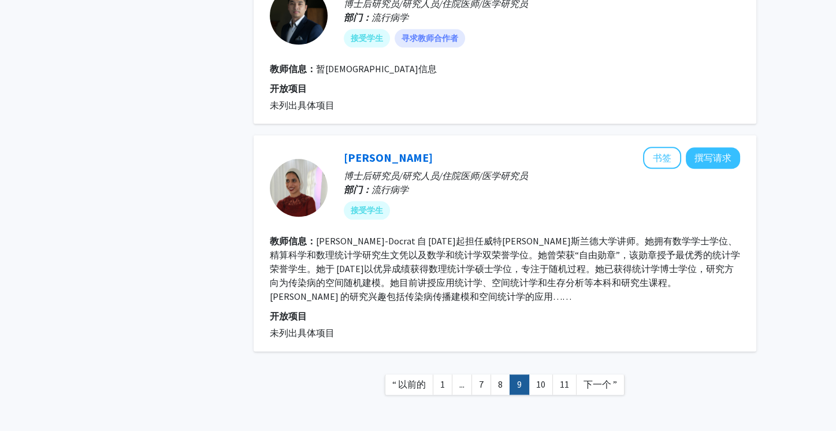
scroll to position [1851, 0]
click at [610, 379] on font "下一个 ”" at bounding box center [601, 385] width 34 height 12
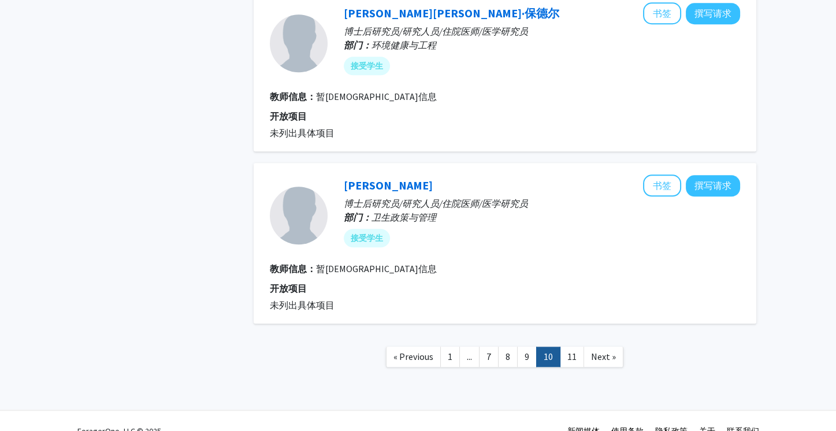
scroll to position [1518, 0]
click at [601, 350] on span "Next »" at bounding box center [603, 356] width 25 height 12
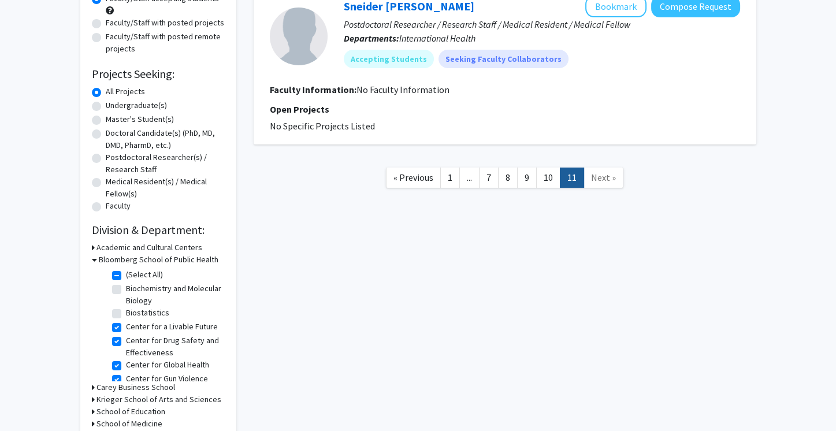
scroll to position [145, 0]
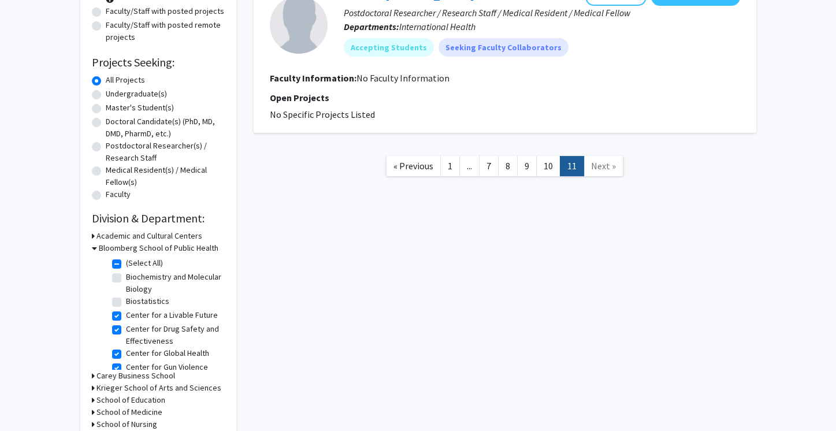
click at [126, 262] on label "(Select All)" at bounding box center [144, 263] width 37 height 12
click at [126, 262] on input "(Select All)" at bounding box center [130, 261] width 8 height 8
checkbox input "false"
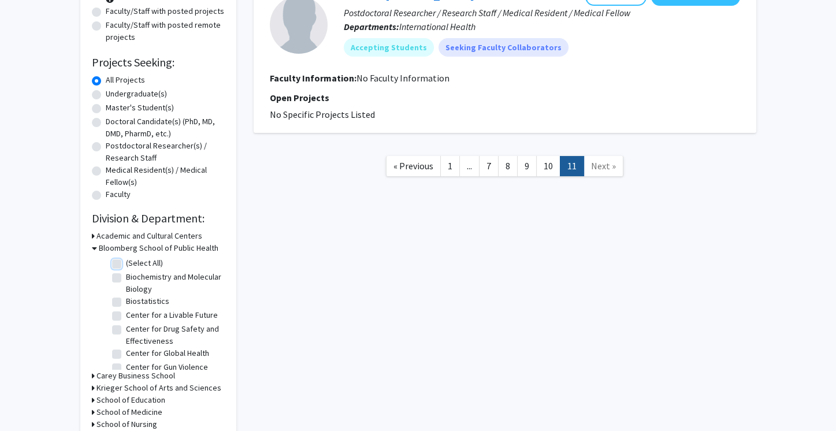
checkbox input "false"
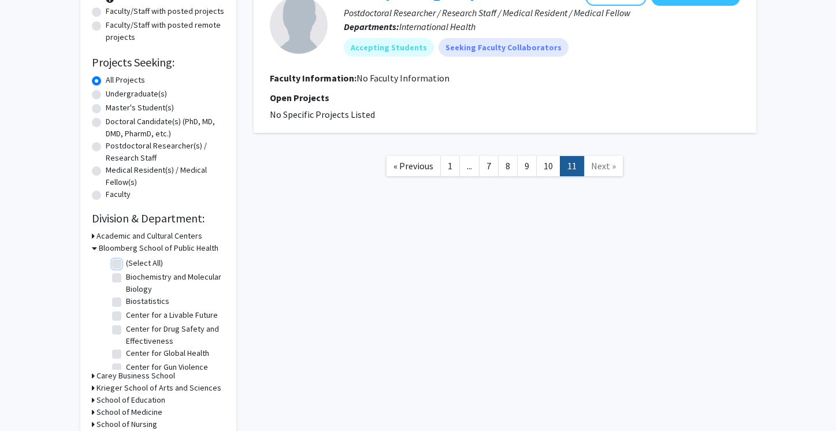
checkbox input "false"
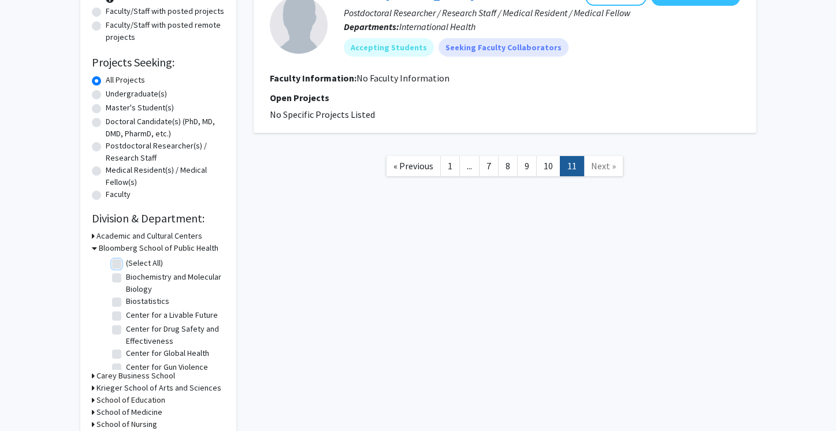
checkbox input "false"
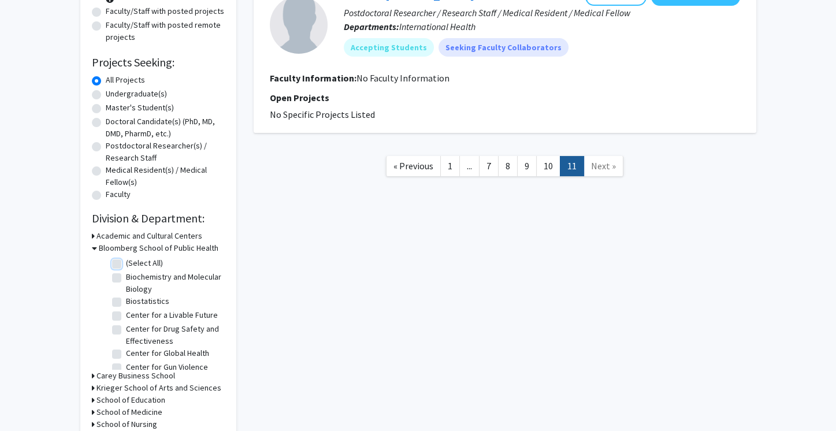
checkbox input "false"
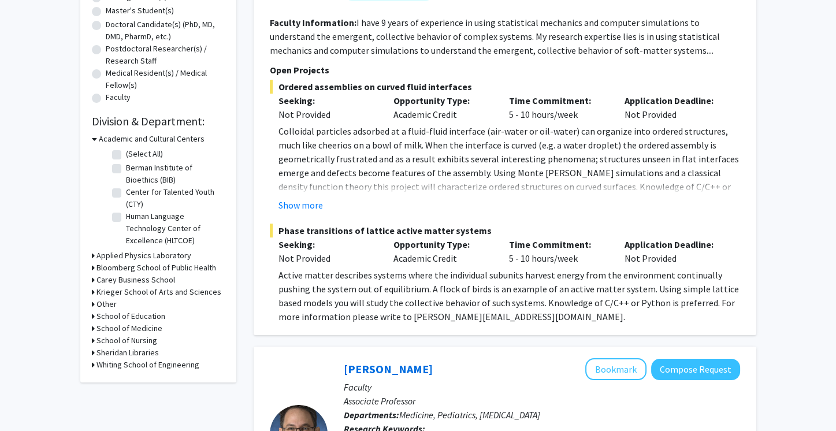
scroll to position [243, 0]
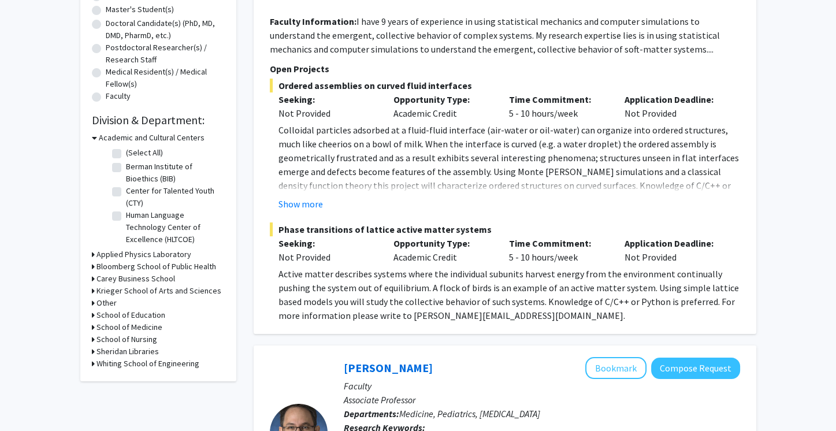
click at [181, 290] on h3 "Krieger School of Arts and Sciences" at bounding box center [159, 291] width 125 height 12
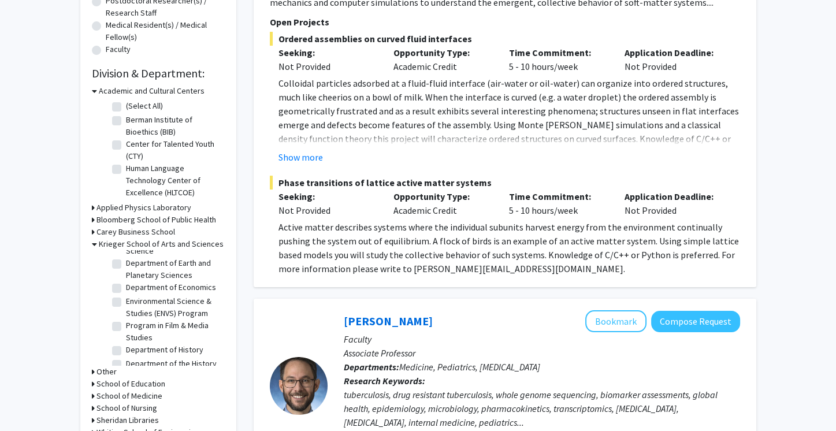
scroll to position [214, 0]
click at [190, 254] on label "Department of Cognitive Science" at bounding box center [174, 242] width 96 height 24
click at [134, 238] on input "Department of Cognitive Science" at bounding box center [130, 234] width 8 height 8
checkbox input "true"
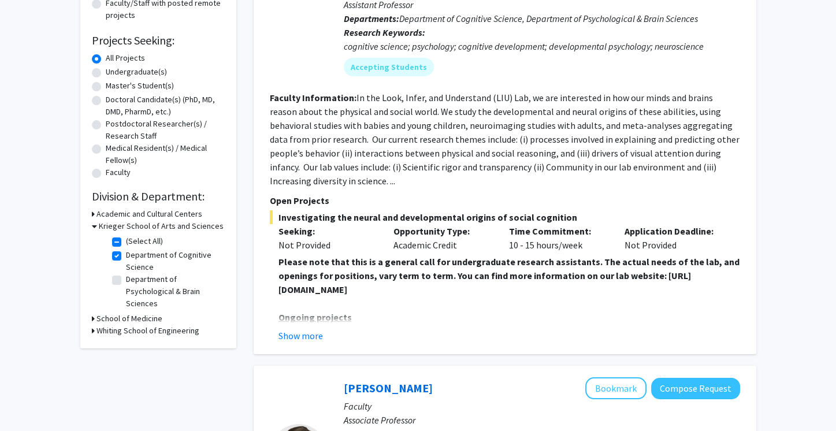
scroll to position [169, 0]
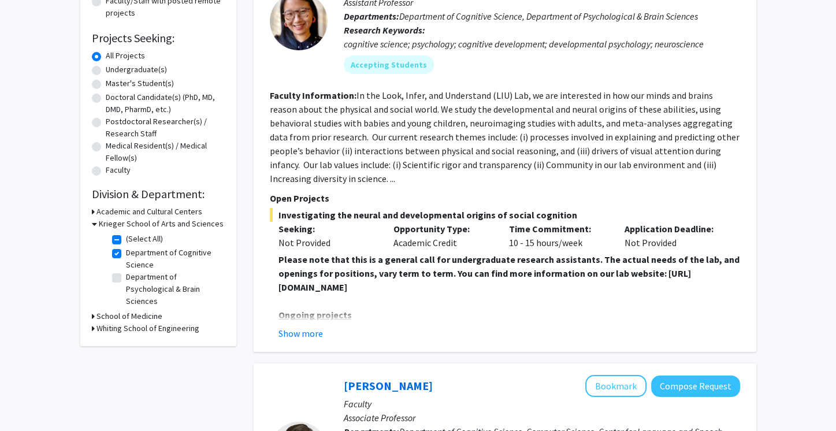
click at [153, 238] on label "(Select All)" at bounding box center [144, 239] width 37 height 12
click at [134, 238] on input "(Select All)" at bounding box center [130, 237] width 8 height 8
checkbox input "false"
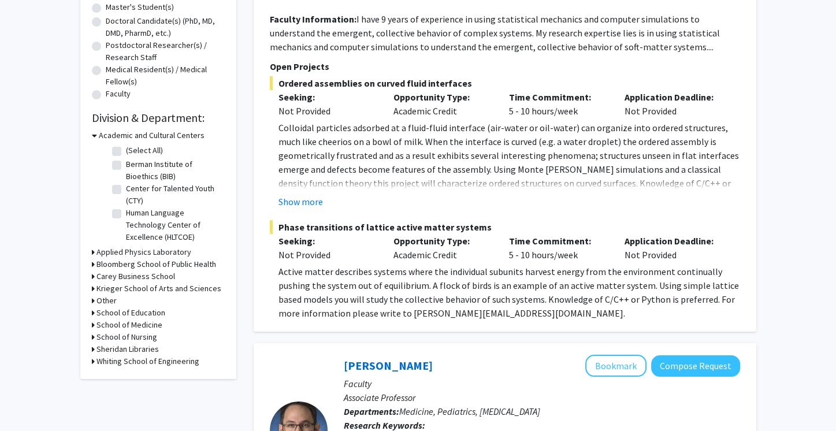
scroll to position [246, 0]
click at [186, 286] on h3 "Krieger School of Arts and Sciences" at bounding box center [159, 287] width 125 height 12
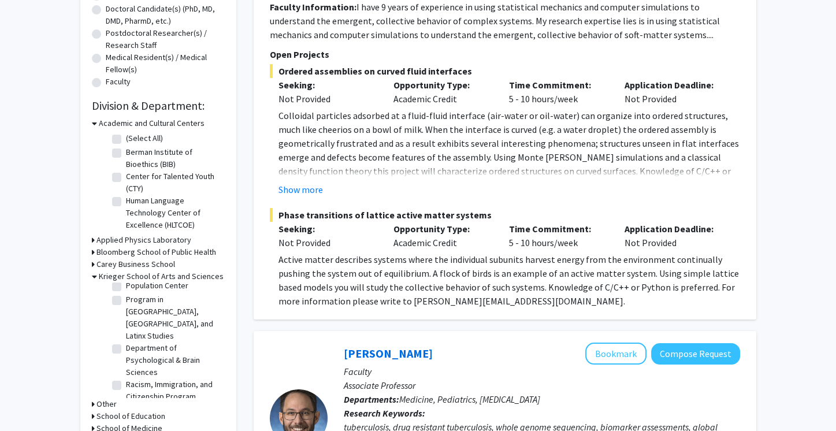
scroll to position [692, 0]
click at [166, 353] on label "Department of Psychological & Brain Sciences" at bounding box center [174, 334] width 96 height 36
click at [134, 324] on input "Department of Psychological & Brain Sciences" at bounding box center [130, 320] width 8 height 8
checkbox input "true"
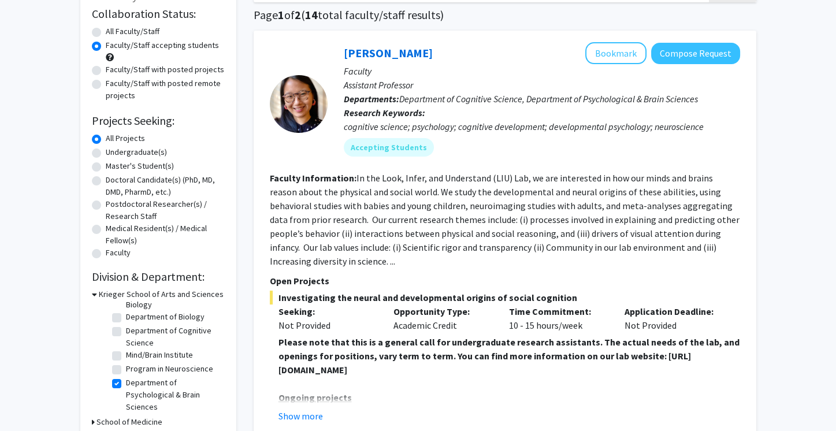
scroll to position [29, 0]
click at [187, 336] on label "Department of Cognitive Science" at bounding box center [174, 338] width 96 height 24
click at [134, 334] on input "Department of Cognitive Science" at bounding box center [130, 330] width 8 height 8
checkbox input "true"
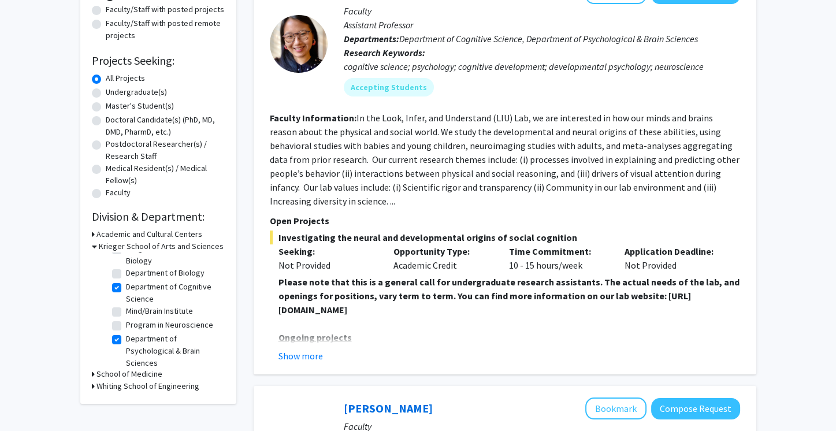
scroll to position [30, 0]
click at [188, 303] on label "Mind/Brain Institute" at bounding box center [159, 308] width 67 height 12
click at [134, 303] on input "Mind/Brain Institute" at bounding box center [130, 306] width 8 height 8
checkbox input "true"
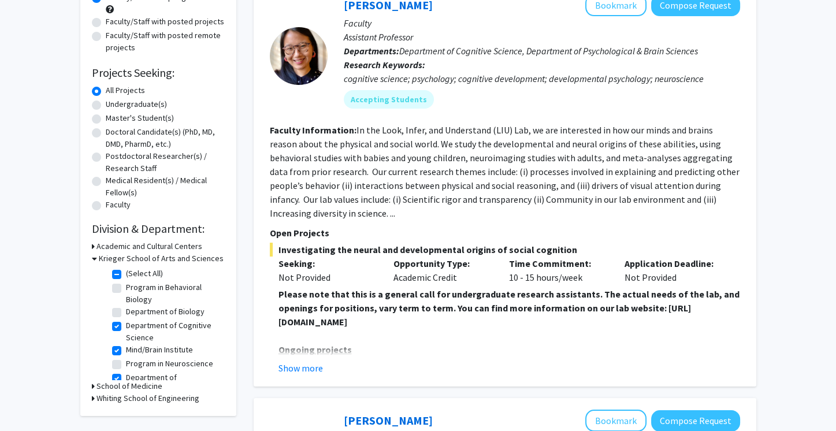
scroll to position [30, 0]
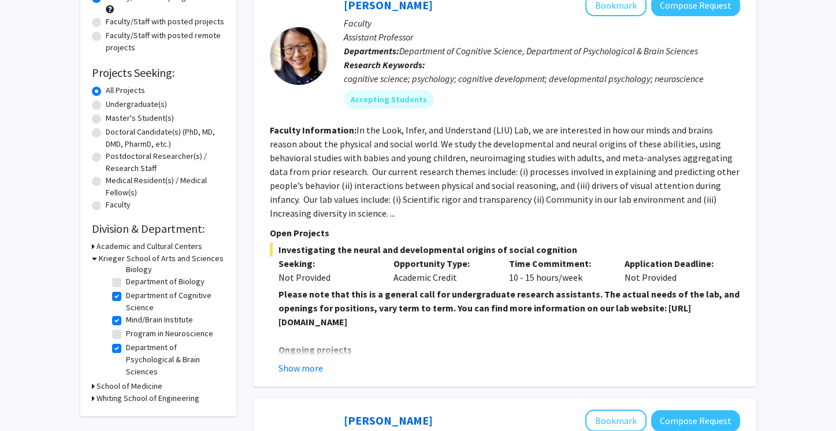
click at [179, 330] on label "Program in Neuroscience" at bounding box center [169, 334] width 87 height 12
click at [134, 330] on input "Program in Neuroscience" at bounding box center [130, 332] width 8 height 8
checkbox input "true"
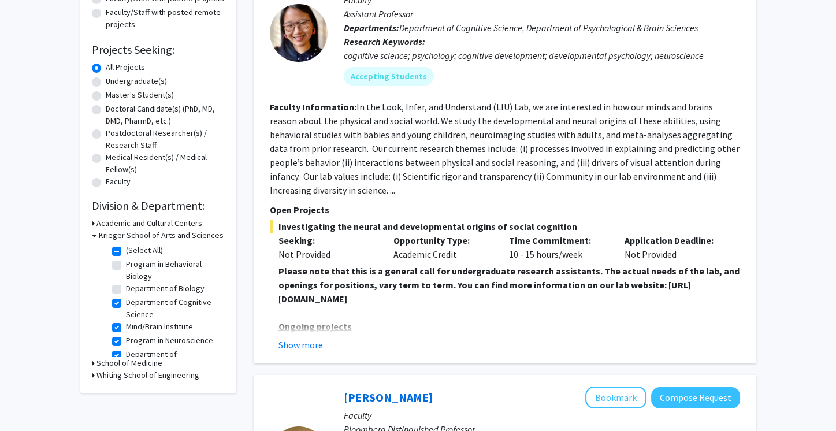
scroll to position [160, 0]
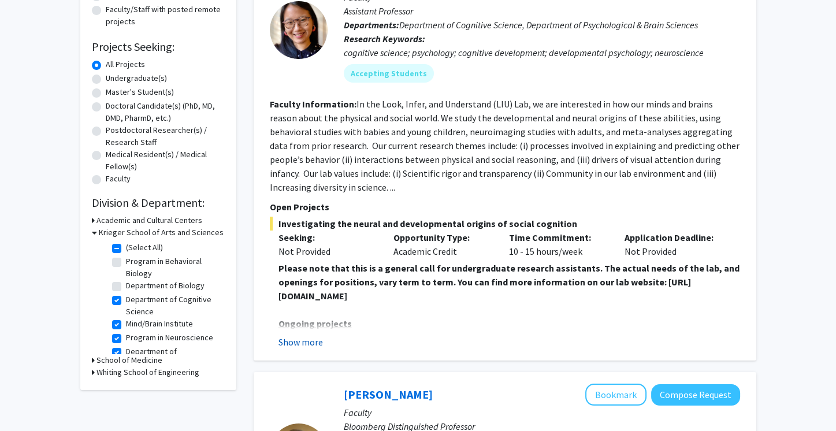
click at [307, 343] on button "Show more" at bounding box center [301, 342] width 45 height 14
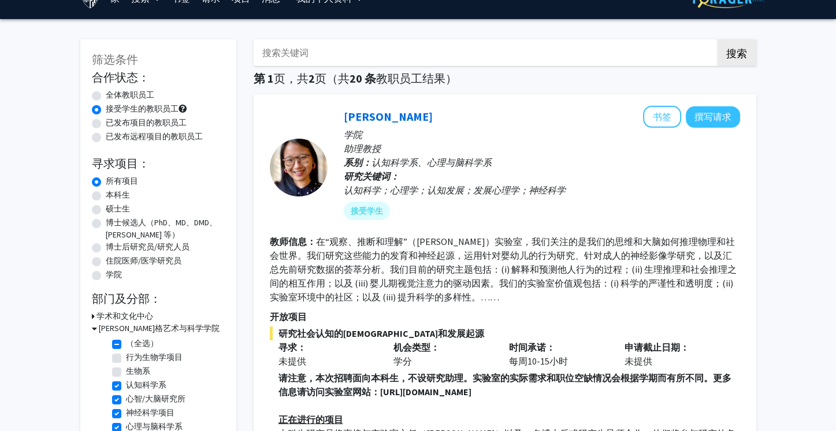
scroll to position [22, 0]
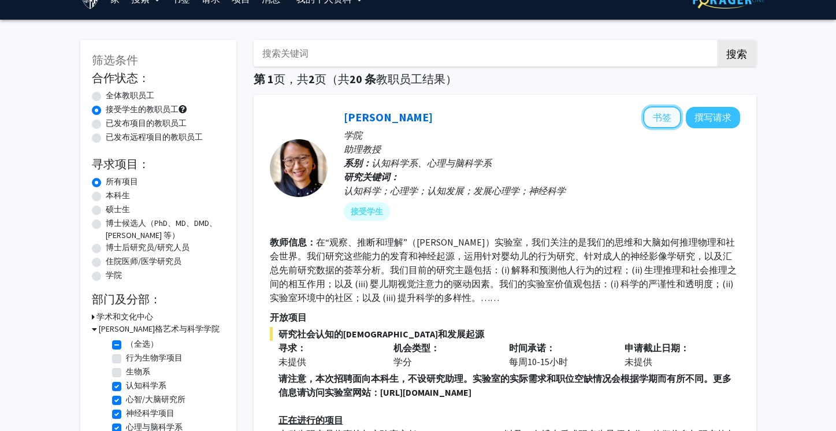
click at [662, 119] on font "书签" at bounding box center [662, 118] width 18 height 12
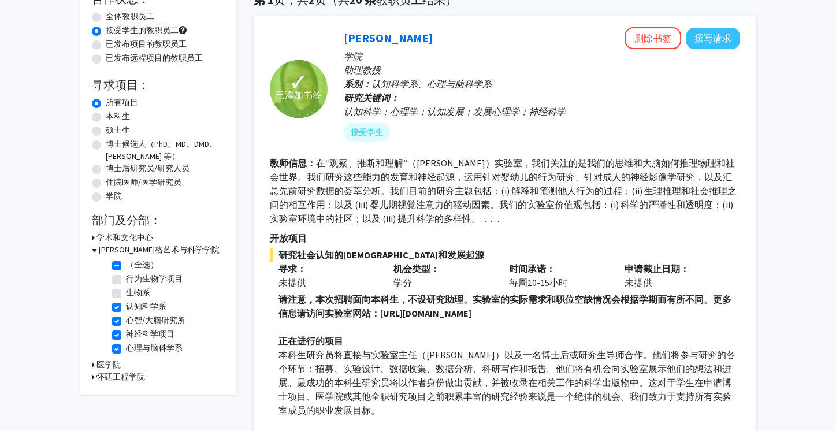
scroll to position [101, 0]
click at [664, 34] on font "删除书签" at bounding box center [653, 39] width 37 height 12
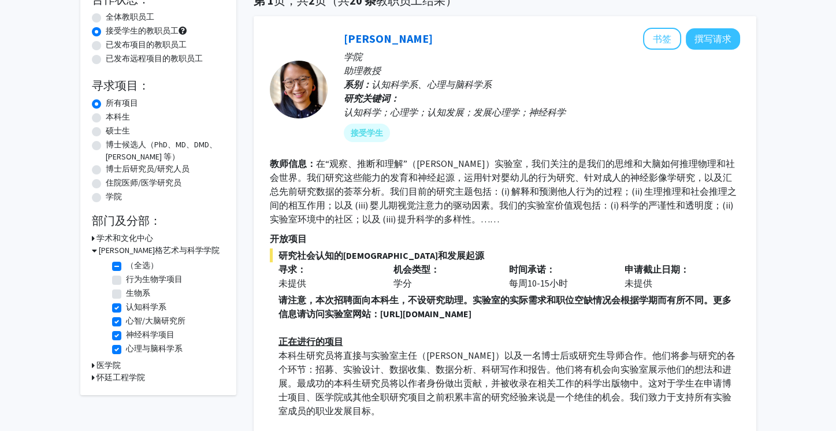
click at [644, 163] on font "在“观察、推断和理解”（LIU）实验室，我们关注的是我们的思维和大脑如何推理物理和社会世界。我们研究这些能力的发育和神经起源，运用针对婴幼儿的行为研究、针对成…" at bounding box center [503, 191] width 467 height 67
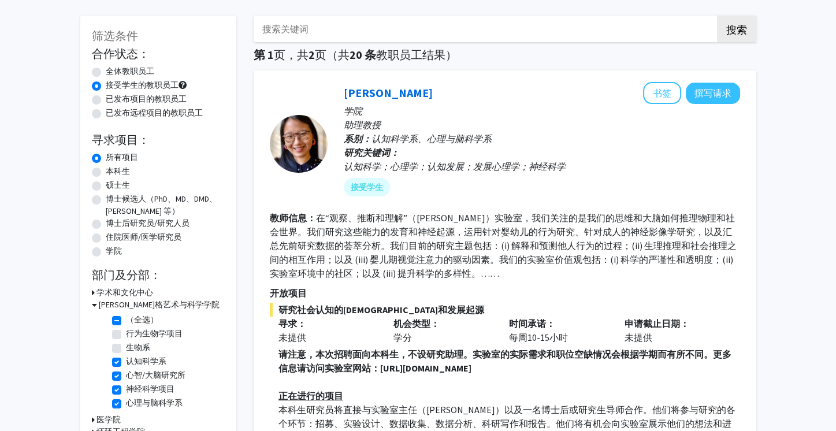
scroll to position [41, 0]
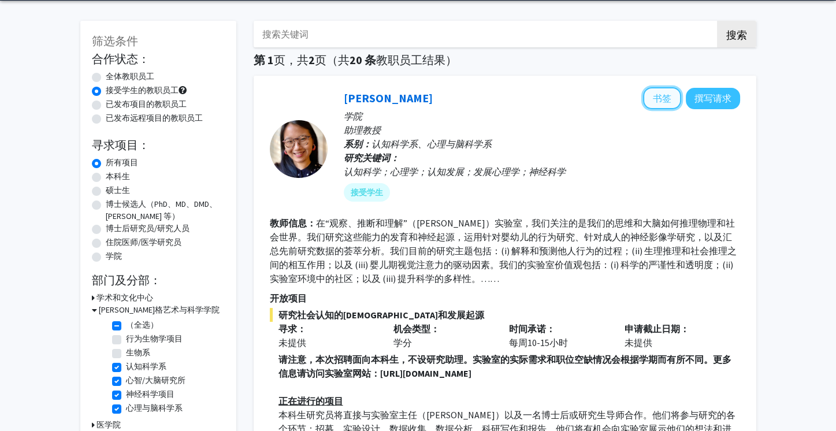
click at [665, 102] on font "书签" at bounding box center [662, 98] width 18 height 12
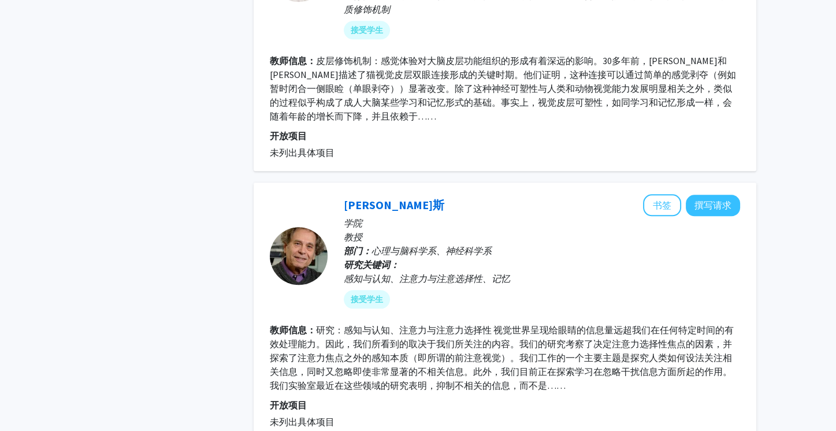
scroll to position [1747, 0]
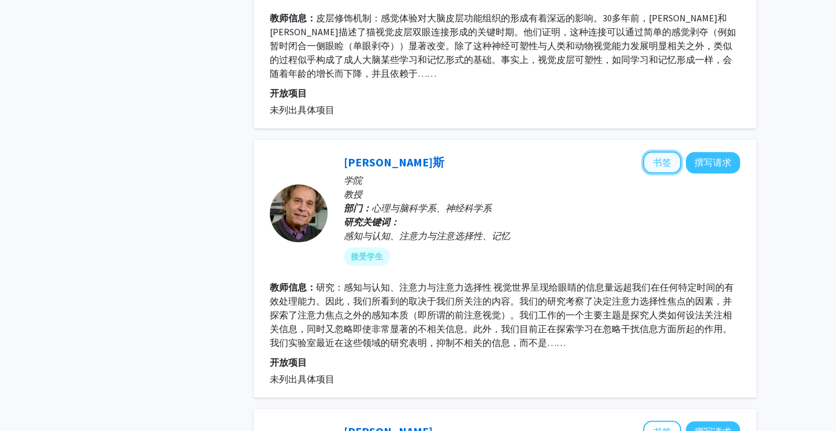
click at [662, 157] on font "书签" at bounding box center [662, 163] width 18 height 12
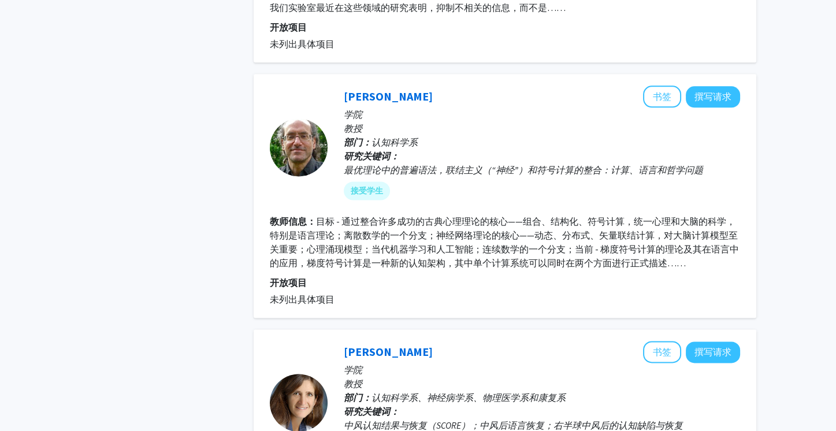
scroll to position [2287, 0]
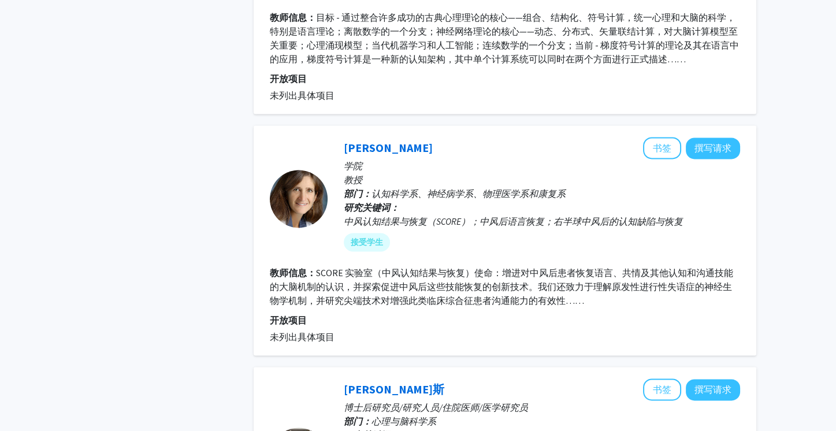
click at [601, 313] on p "开放项目" at bounding box center [505, 320] width 470 height 14
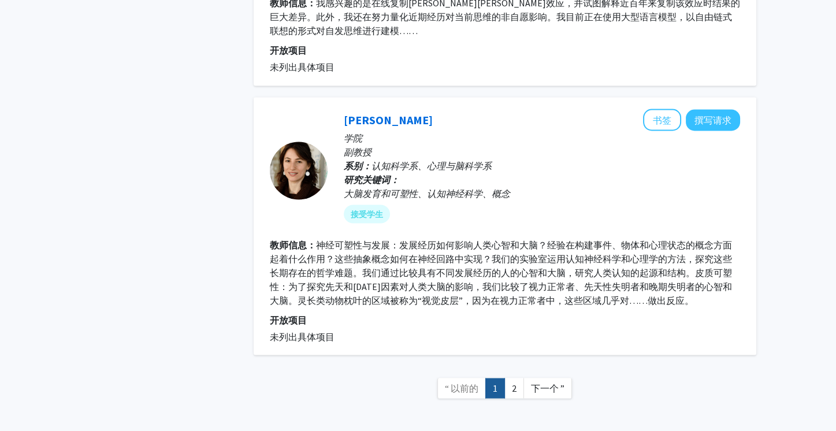
scroll to position [2833, 0]
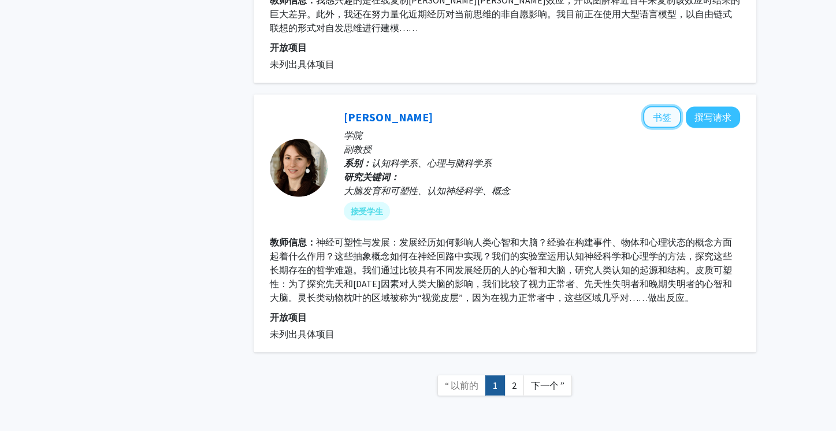
click at [659, 111] on font "书签" at bounding box center [662, 117] width 18 height 12
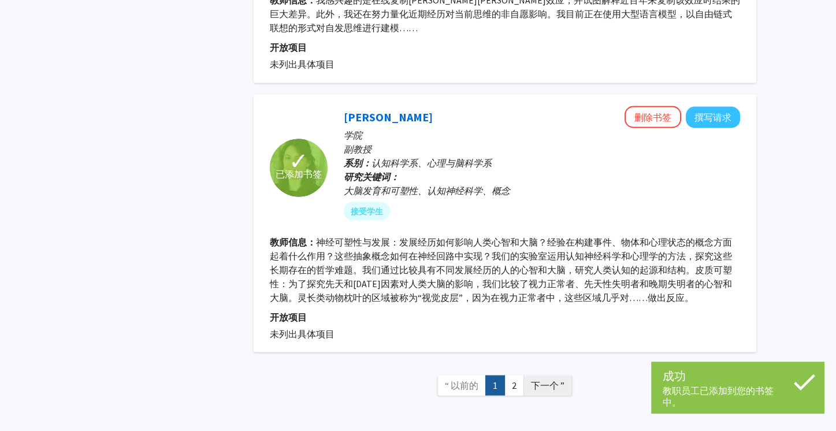
click at [538, 379] on font "下一个 ”" at bounding box center [548, 385] width 34 height 12
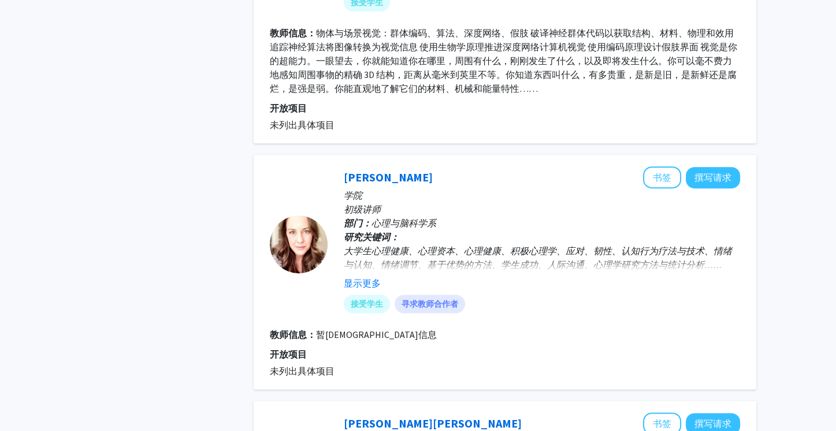
scroll to position [709, 0]
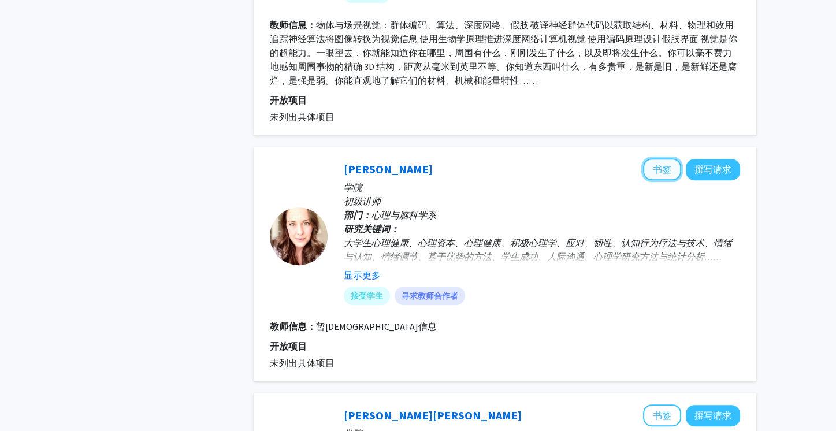
click at [664, 166] on font "书签" at bounding box center [662, 170] width 18 height 12
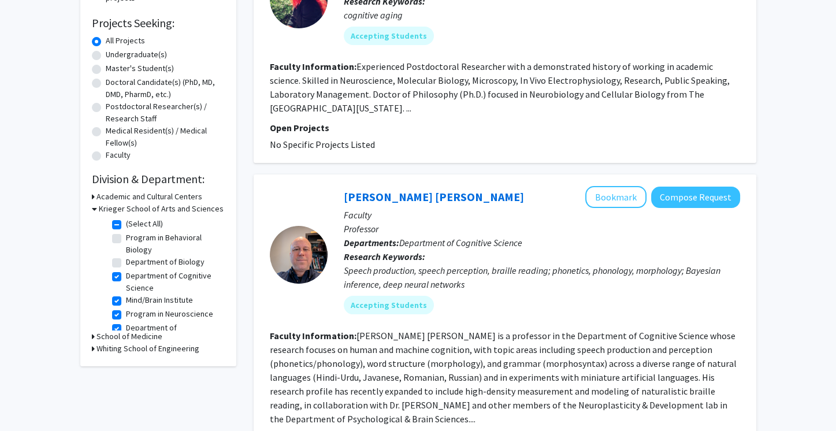
scroll to position [185, 0]
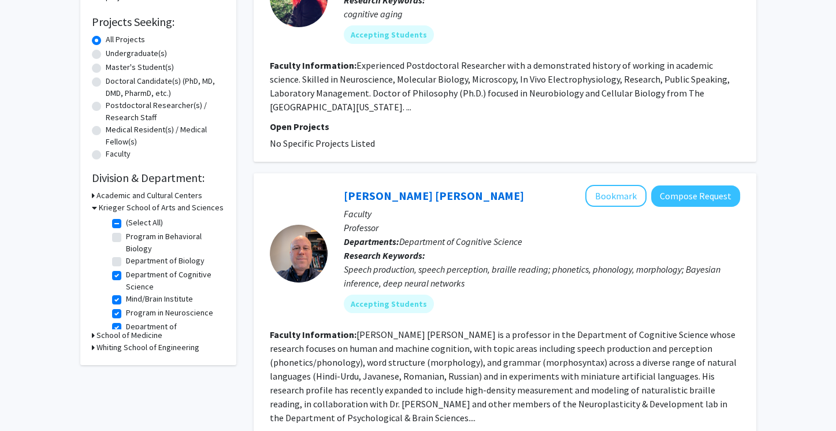
click at [188, 205] on h3 "Krieger School of Arts and Sciences" at bounding box center [161, 208] width 125 height 12
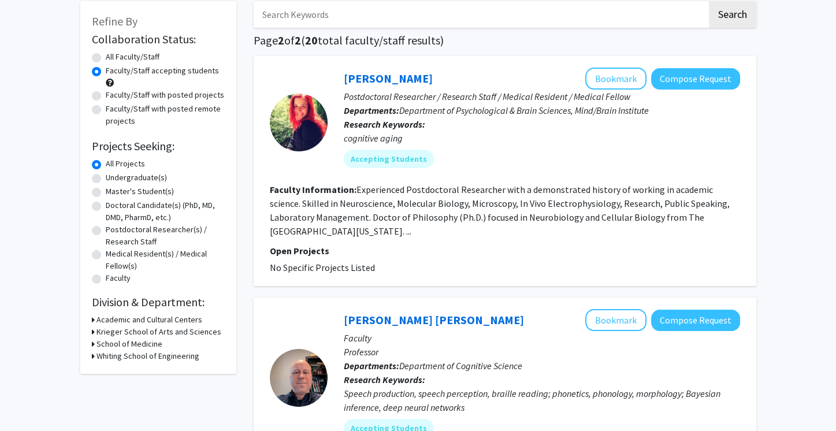
scroll to position [149, 0]
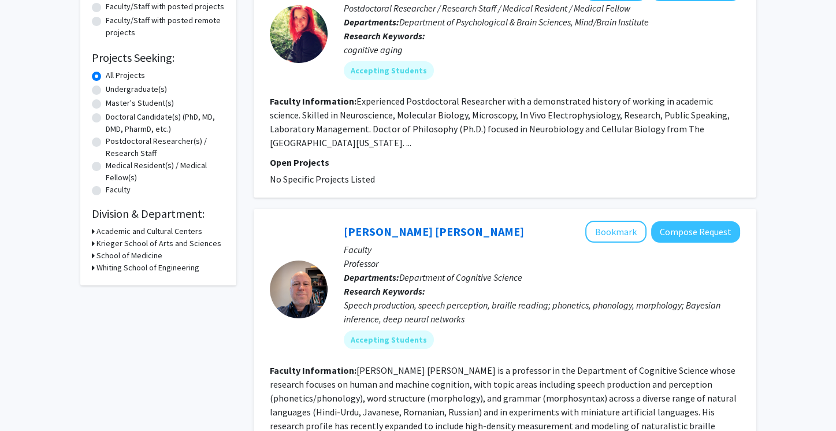
click at [172, 238] on h3 "Krieger School of Arts and Sciences" at bounding box center [159, 244] width 125 height 12
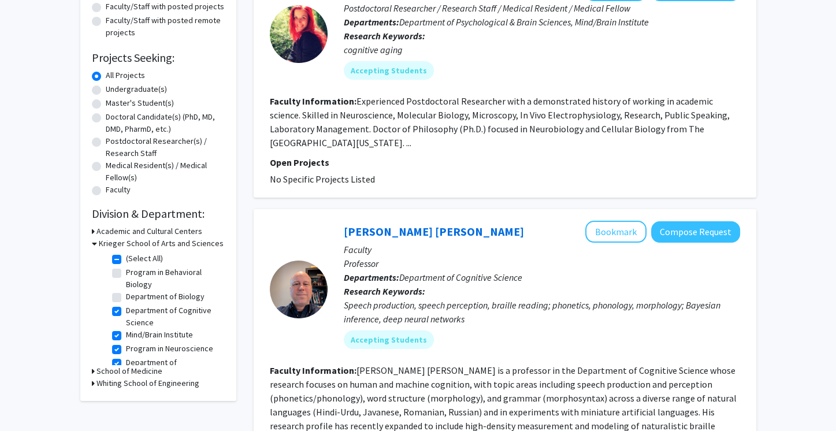
click at [126, 254] on label "(Select All)" at bounding box center [144, 259] width 37 height 12
click at [126, 254] on input "(Select All)" at bounding box center [130, 257] width 8 height 8
checkbox input "false"
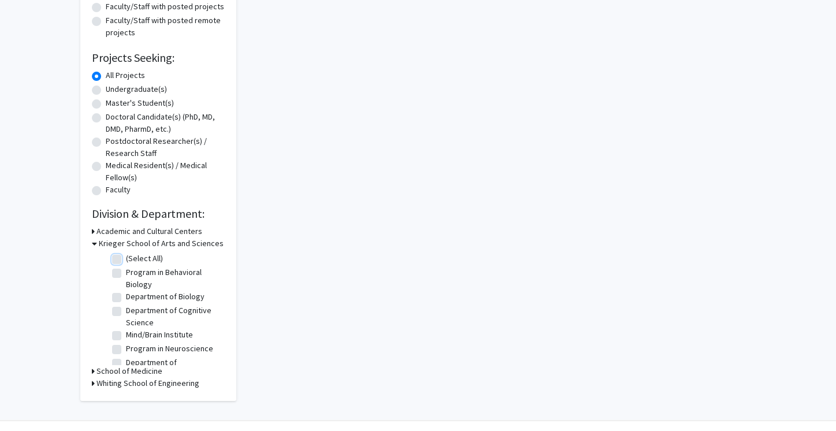
checkbox input "false"
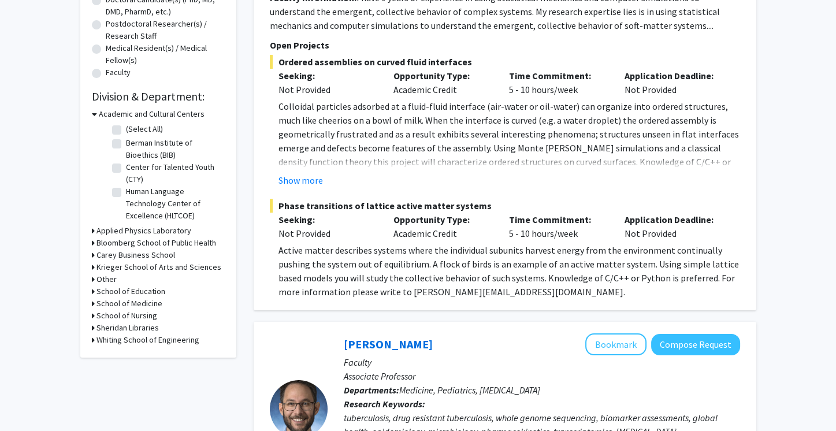
scroll to position [267, 0]
click at [146, 292] on h3 "School of Education" at bounding box center [131, 291] width 69 height 12
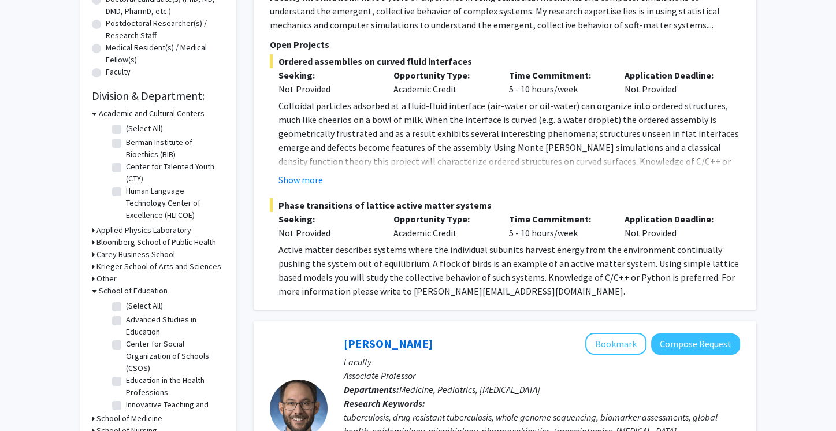
click at [126, 305] on label "(Select All)" at bounding box center [144, 306] width 37 height 12
click at [126, 305] on input "(Select All)" at bounding box center [130, 304] width 8 height 8
checkbox input "true"
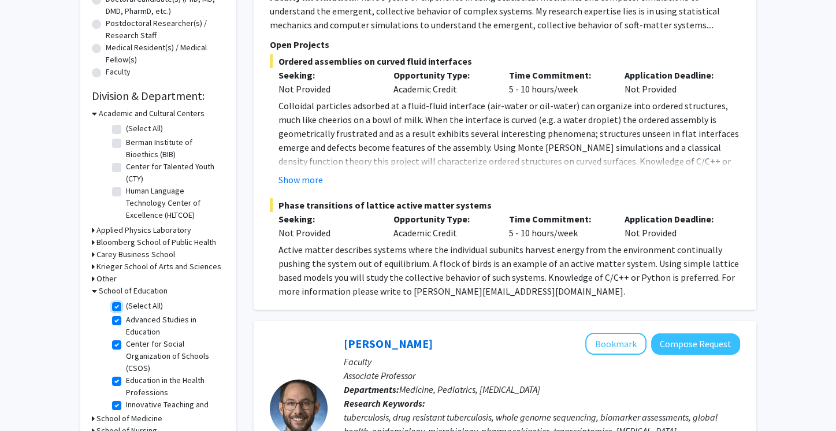
checkbox input "true"
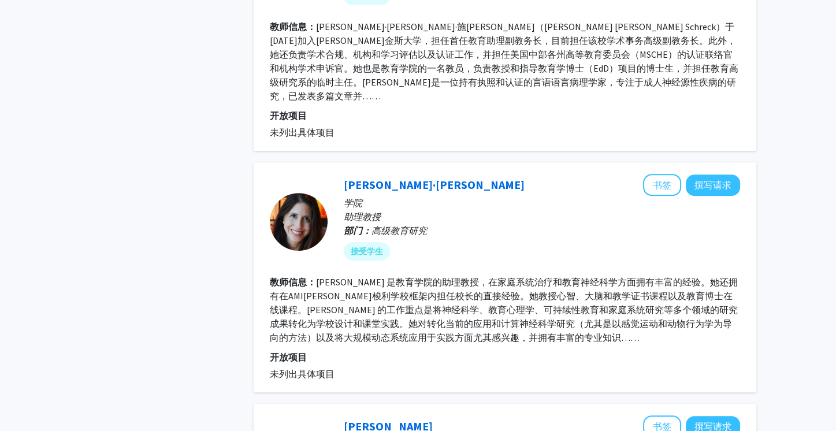
scroll to position [660, 0]
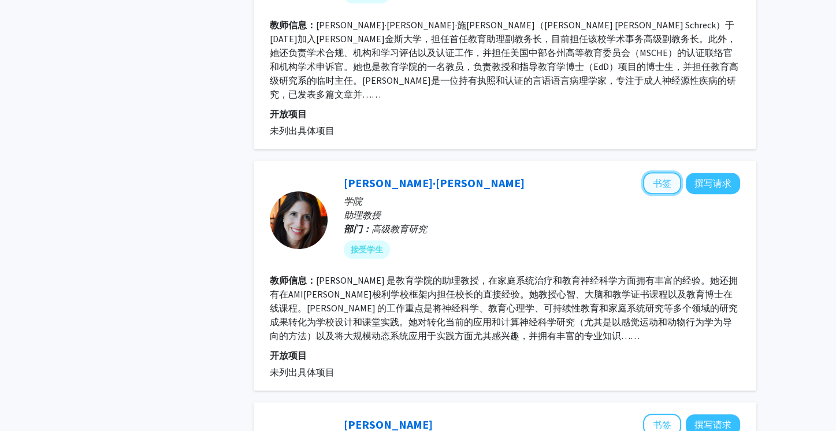
click at [654, 172] on button "书签" at bounding box center [662, 183] width 38 height 22
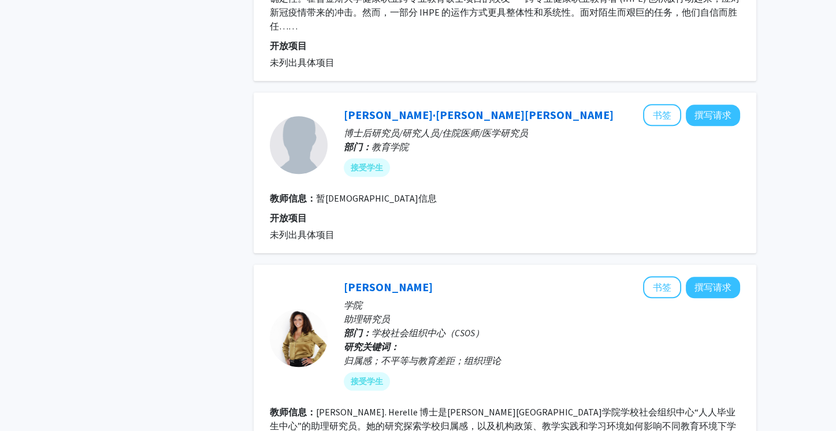
scroll to position [1669, 0]
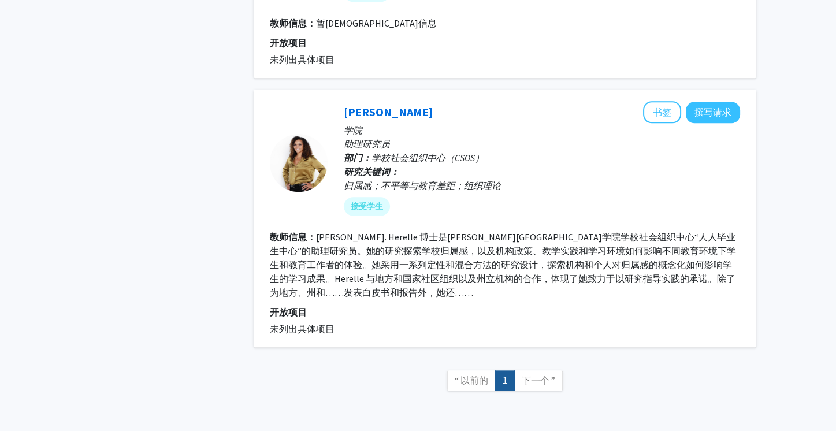
drag, startPoint x: 775, startPoint y: 155, endPoint x: 775, endPoint y: 131, distance: 23.7
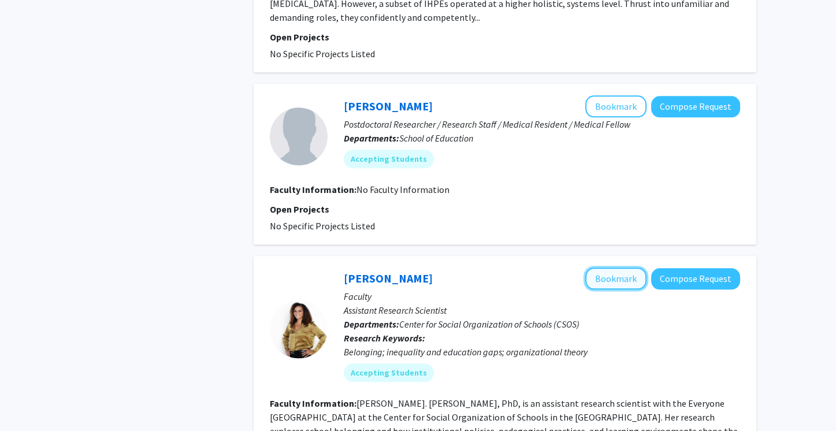
click at [601, 268] on button "Bookmark" at bounding box center [616, 279] width 61 height 22
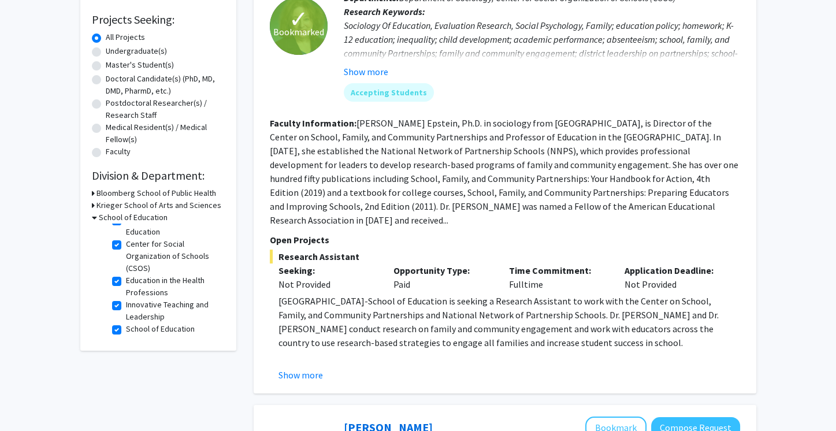
scroll to position [0, 0]
click at [121, 215] on h3 "School of Education" at bounding box center [133, 218] width 69 height 12
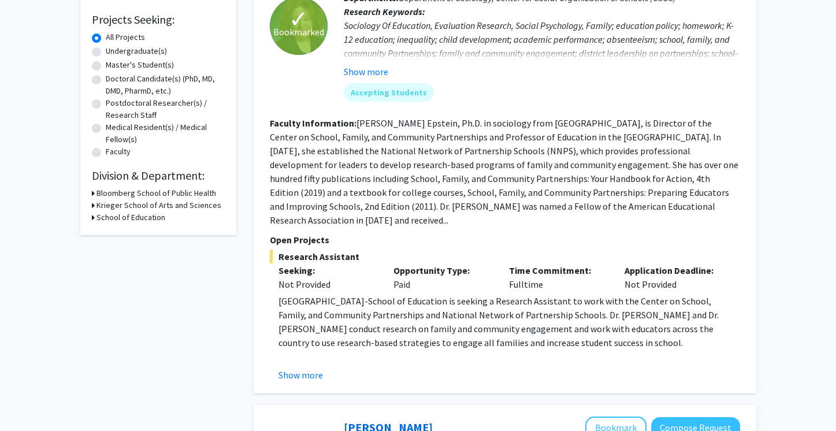
click at [121, 220] on h3 "School of Education" at bounding box center [131, 218] width 69 height 12
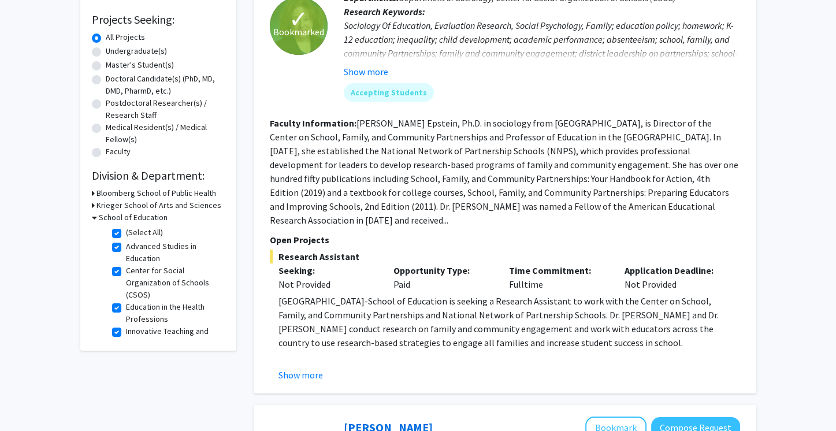
click at [121, 238] on fg-checkbox "(Select All) (Select All)" at bounding box center [167, 234] width 110 height 14
click at [126, 233] on label "(Select All)" at bounding box center [144, 233] width 37 height 12
click at [126, 233] on input "(Select All)" at bounding box center [130, 231] width 8 height 8
checkbox input "false"
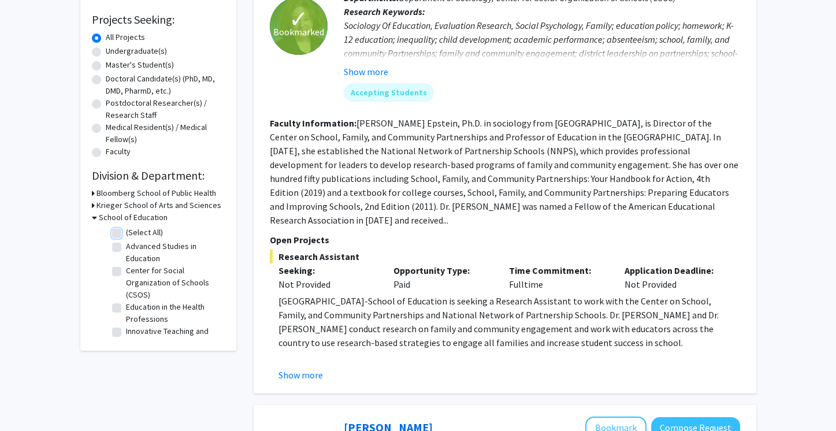
checkbox input "false"
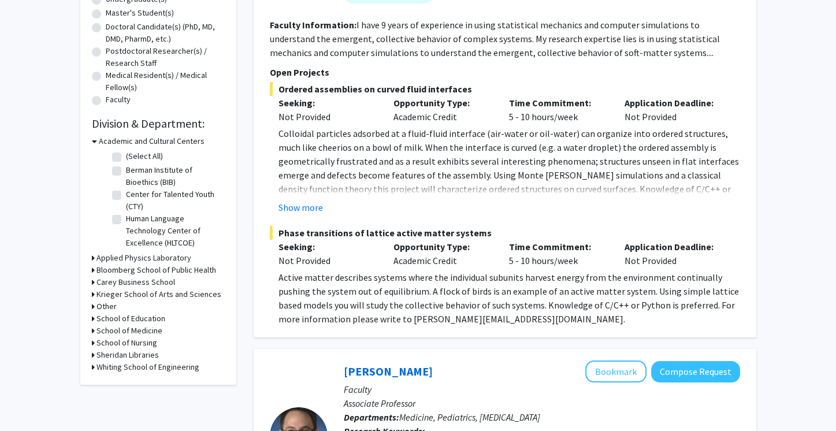
scroll to position [240, 0]
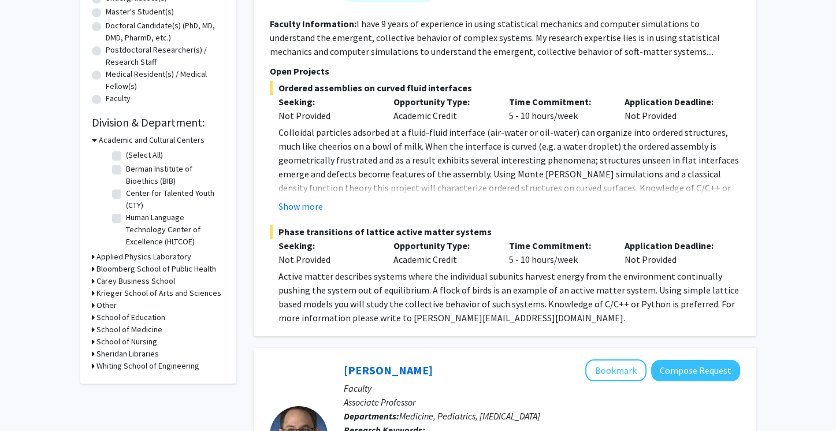
click at [207, 294] on h3 "Krieger School of Arts and Sciences" at bounding box center [159, 293] width 125 height 12
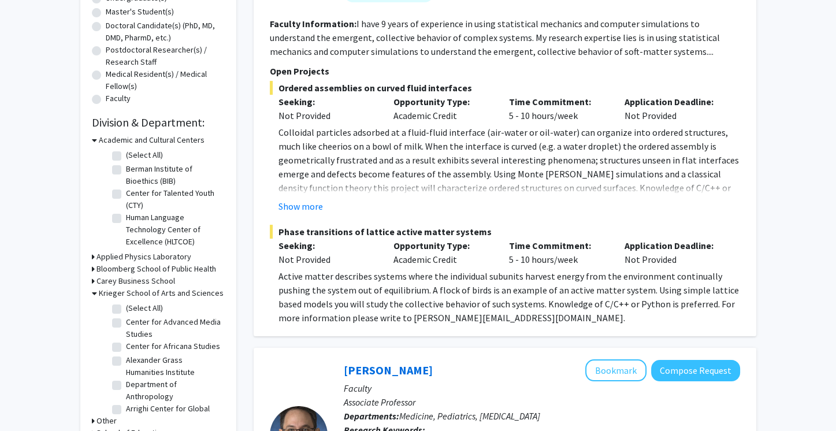
click at [207, 294] on h3 "Krieger School of Arts and Sciences" at bounding box center [161, 293] width 125 height 12
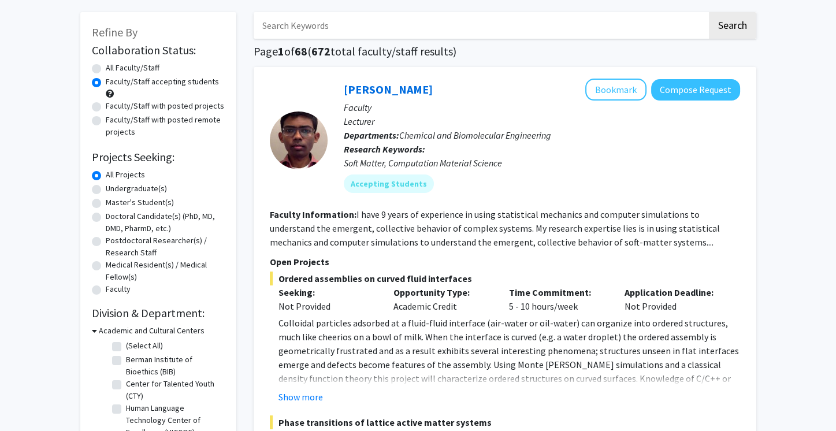
scroll to position [0, 0]
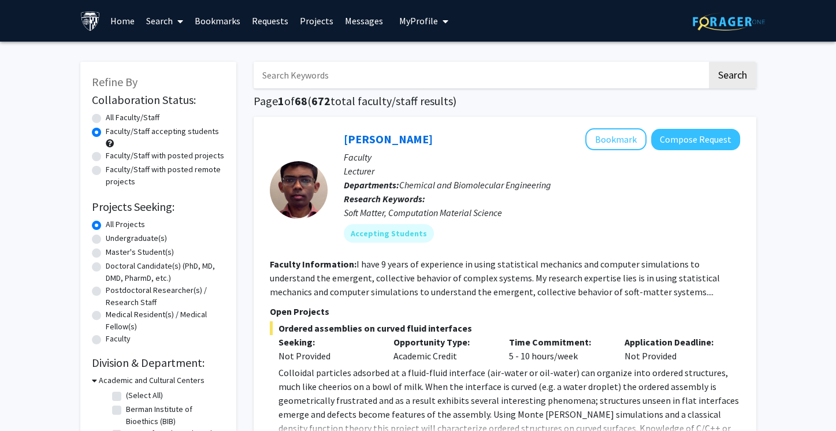
click at [357, 74] on input "Search Keywords" at bounding box center [481, 75] width 454 height 27
type input "chen"
click at [151, 116] on label "All Faculty/Staff" at bounding box center [133, 118] width 54 height 12
click at [113, 116] on input "All Faculty/Staff" at bounding box center [110, 116] width 8 height 8
radio input "true"
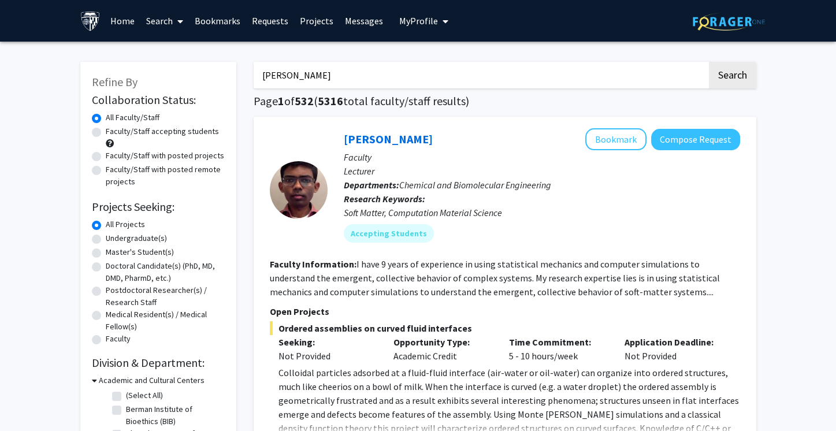
click at [414, 77] on input "chen" at bounding box center [481, 75] width 454 height 27
click at [709, 62] on button "Search" at bounding box center [732, 75] width 47 height 27
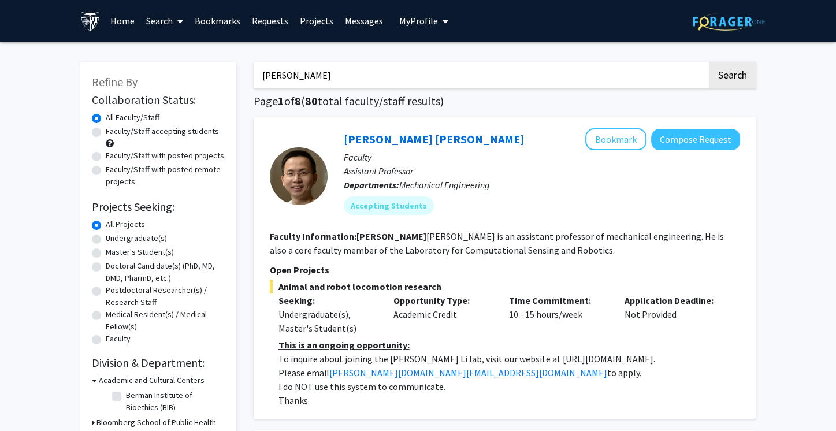
type input "janice chen"
click at [709, 62] on button "Search" at bounding box center [732, 75] width 47 height 27
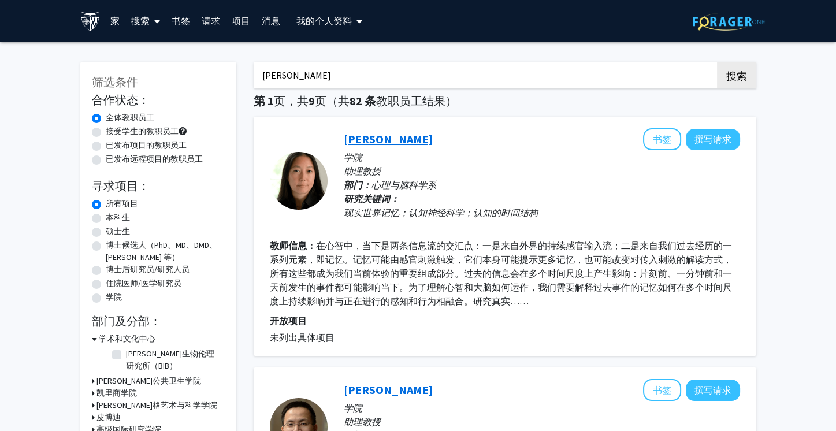
click at [375, 139] on font "陈嘉妮丝" at bounding box center [388, 139] width 89 height 14
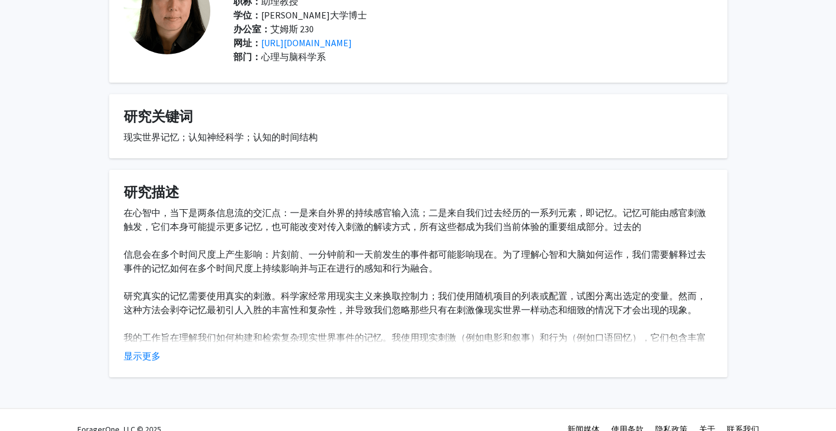
scroll to position [114, 0]
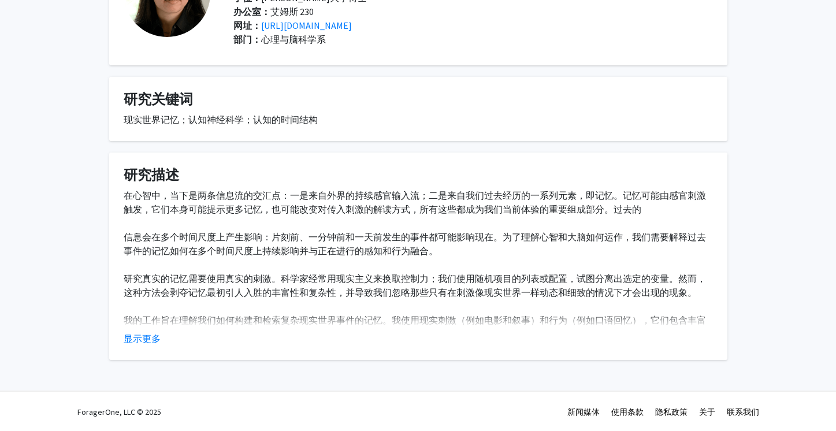
click at [151, 330] on fg-read-more "在心智中，当下是两条信息流的交汇点：一是来自外界的持续感官输入流；二是来自我们过去经历的一系列元素，即记忆。记忆可能由感官刺激触发，它们本身可能提示更多记忆，…" at bounding box center [419, 266] width 590 height 157
click at [149, 338] on font "显示更多" at bounding box center [142, 339] width 37 height 12
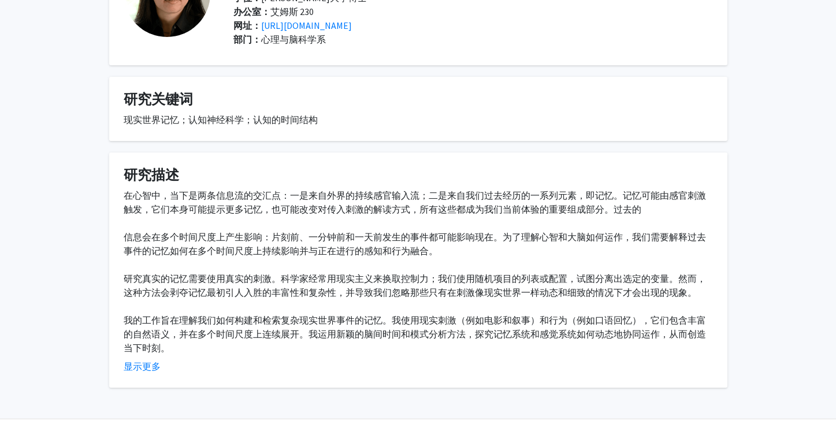
drag, startPoint x: 767, startPoint y: 144, endPoint x: 445, endPoint y: 278, distance: 348.8
click at [445, 278] on font "研究真实的记忆需要使用真实的刺激。科学家经常用现实主义来换取控制力；我们使用随机项目的列表或配置，试图分离出选定的变量。然而，这种方法会剥夺记忆最初引人入胜的…" at bounding box center [415, 285] width 583 height 25
click at [352, 26] on font "http://jchenlab.johnshopkins.edu/" at bounding box center [306, 26] width 91 height 12
